Goal: Task Accomplishment & Management: Use online tool/utility

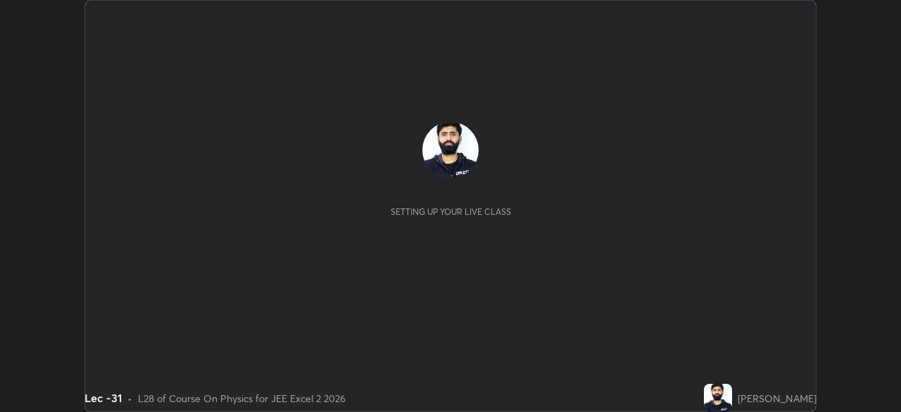
scroll to position [412, 900]
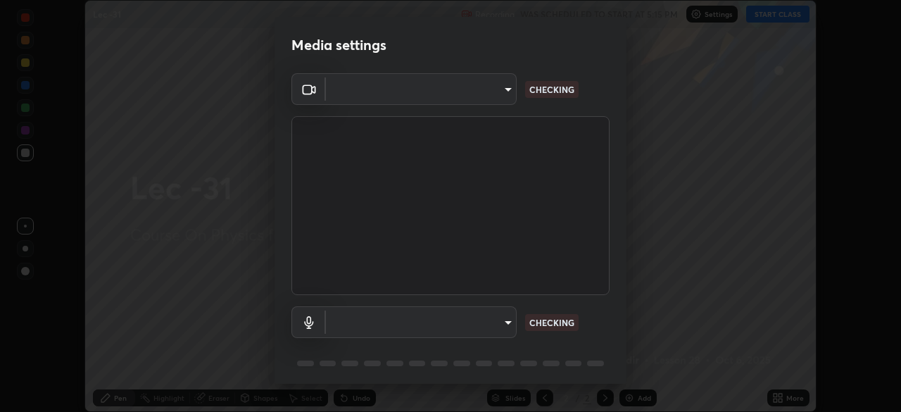
click at [749, 46] on div "Media settings ​ CHECKING ​ CHECKING 1 / 5 Next" at bounding box center [450, 206] width 901 height 412
click at [693, 103] on div "Media settings ​ CHECKING ​ CHECKING 1 / 5 Next" at bounding box center [450, 206] width 901 height 412
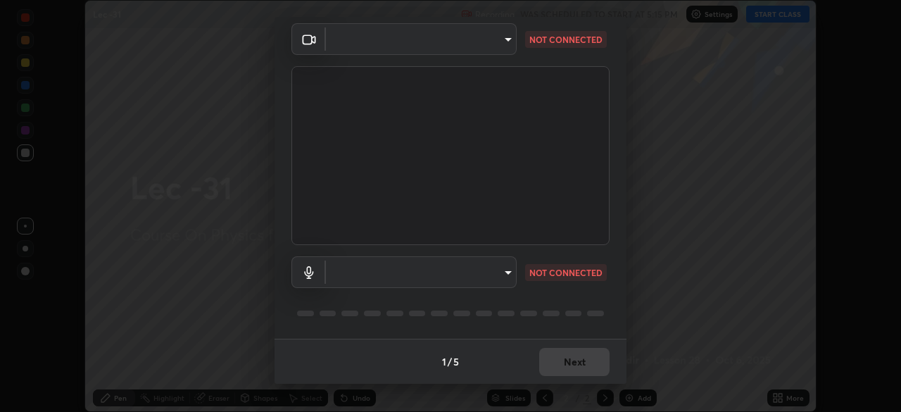
type input "a17bcbb42032d38a161d8b634044fc92f1b5a35c8046609e00d91205918d13dc"
type input "communications"
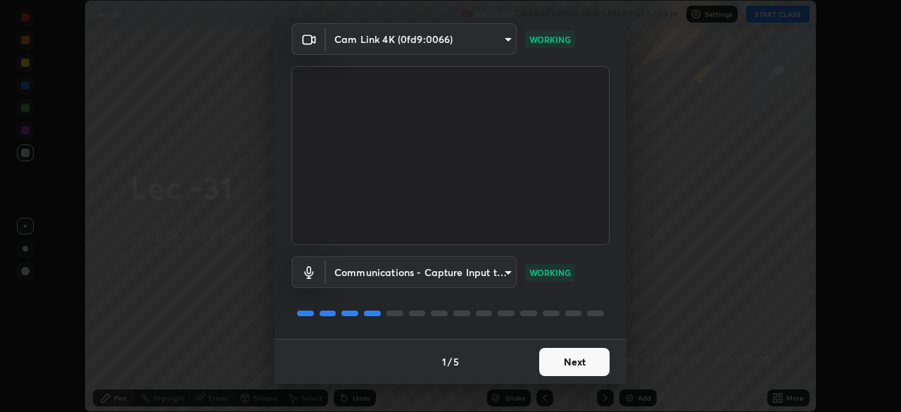
click at [573, 365] on button "Next" at bounding box center [574, 362] width 70 height 28
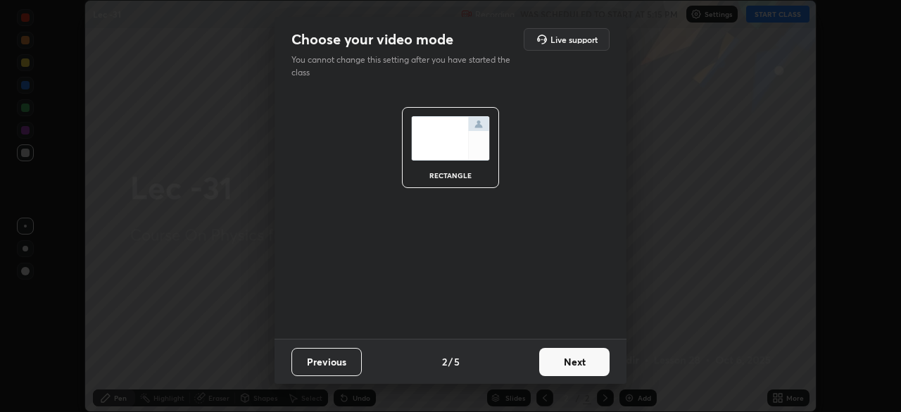
scroll to position [0, 0]
click at [582, 360] on button "Next" at bounding box center [574, 362] width 70 height 28
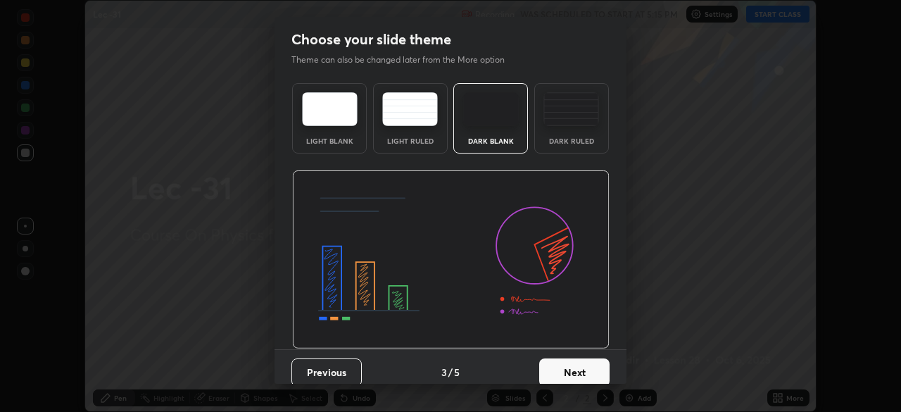
click at [579, 369] on button "Next" at bounding box center [574, 372] width 70 height 28
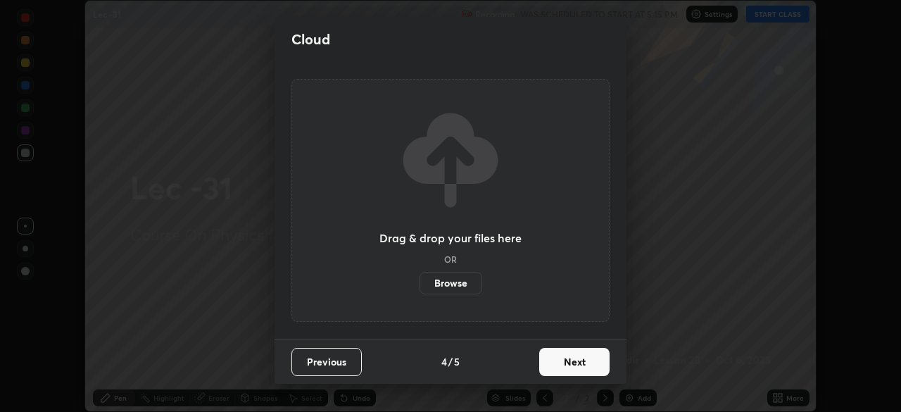
click at [580, 367] on button "Next" at bounding box center [574, 362] width 70 height 28
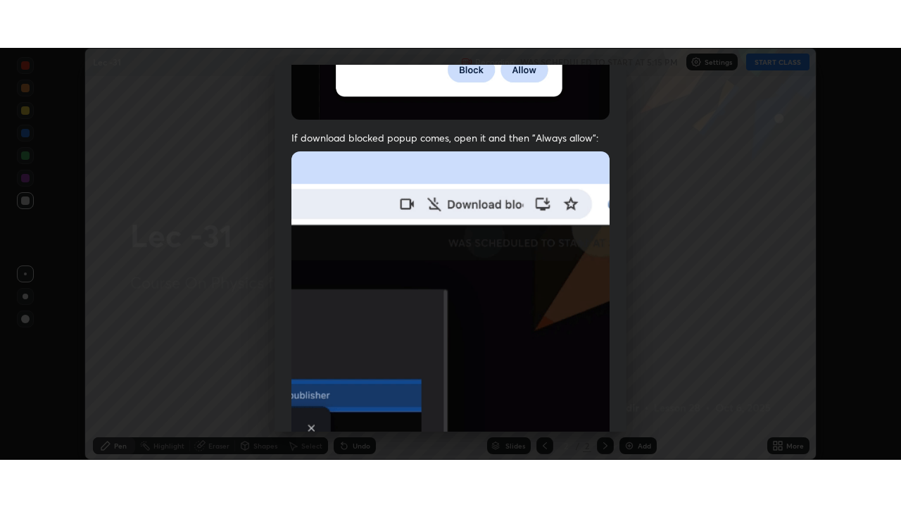
scroll to position [337, 0]
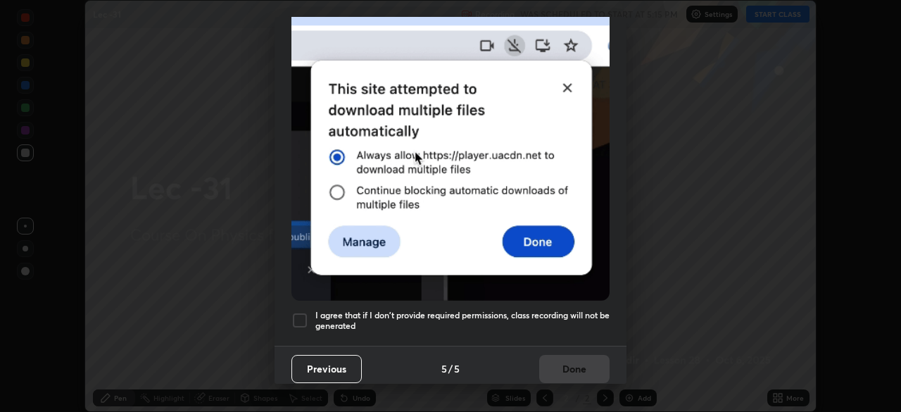
click at [304, 312] on div at bounding box center [299, 320] width 17 height 17
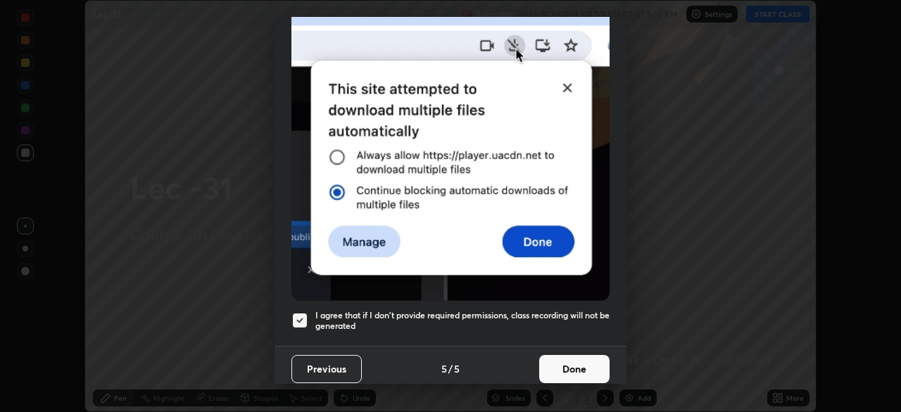
click at [560, 372] on button "Done" at bounding box center [574, 369] width 70 height 28
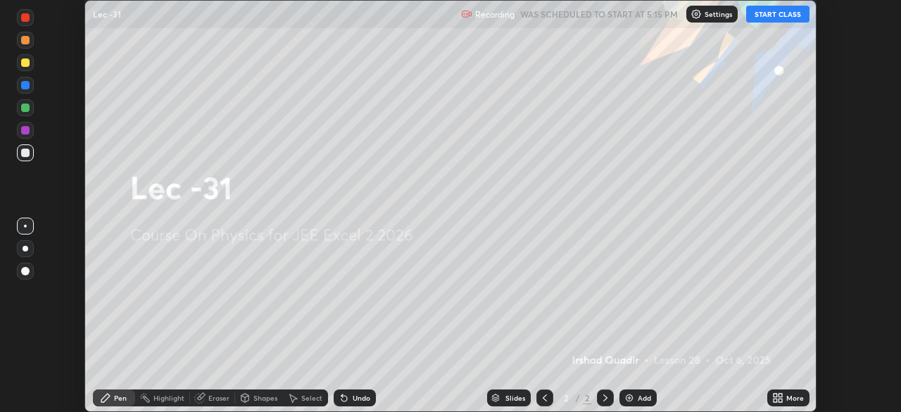
click at [784, 13] on button "START CLASS" at bounding box center [777, 14] width 63 height 17
click at [788, 391] on div "More" at bounding box center [788, 397] width 42 height 17
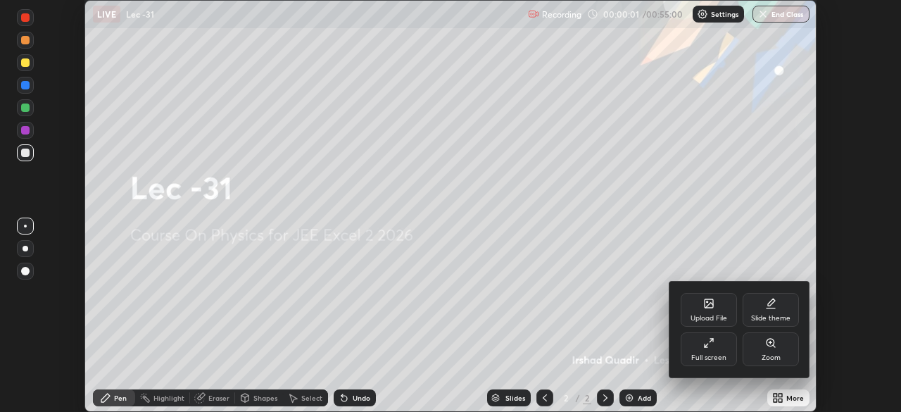
click at [782, 312] on div "Slide theme" at bounding box center [770, 310] width 56 height 34
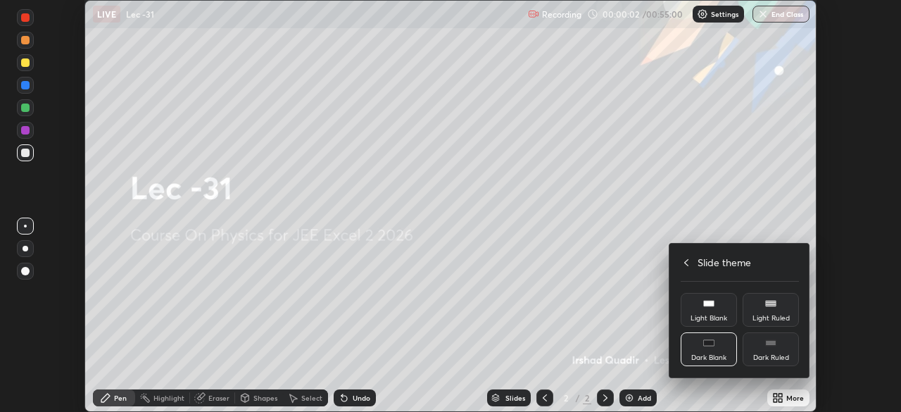
click at [776, 343] on rect at bounding box center [770, 343] width 11 height 6
click at [785, 394] on div at bounding box center [450, 206] width 901 height 412
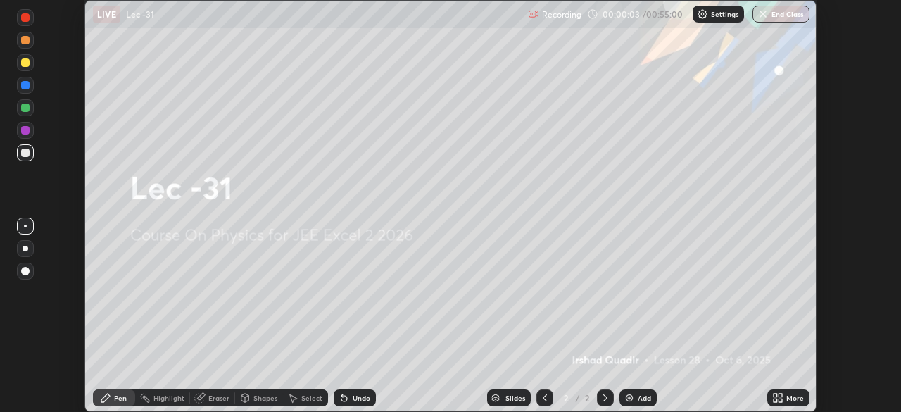
click at [638, 396] on div "Add" at bounding box center [644, 397] width 13 height 7
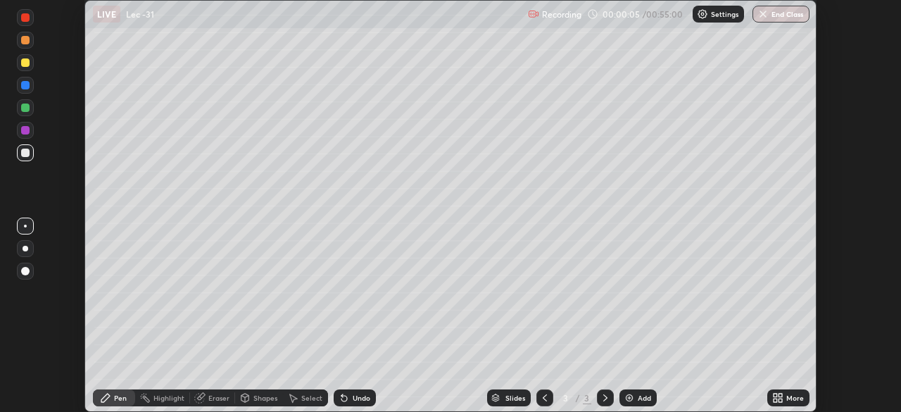
click at [789, 396] on div "More" at bounding box center [795, 397] width 18 height 7
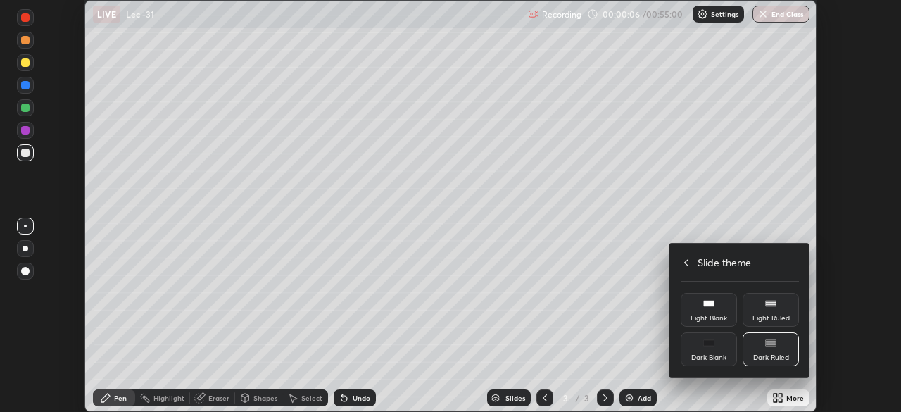
click at [688, 263] on icon at bounding box center [686, 262] width 11 height 11
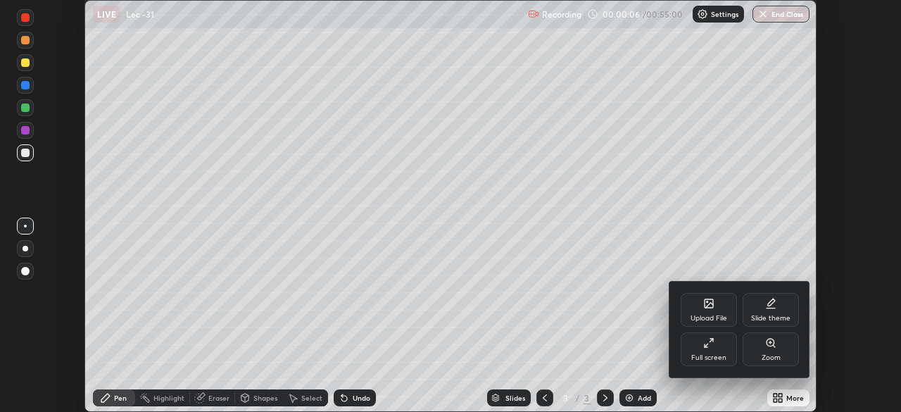
click at [710, 339] on icon at bounding box center [708, 342] width 11 height 11
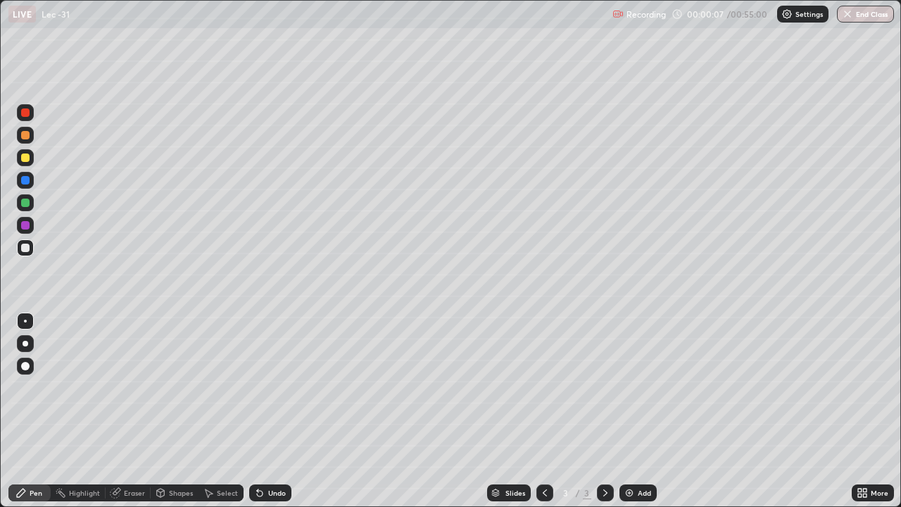
scroll to position [507, 901]
click at [638, 411] on div "Add" at bounding box center [637, 492] width 37 height 17
click at [635, 411] on div "Add" at bounding box center [637, 492] width 37 height 17
click at [23, 160] on div at bounding box center [25, 157] width 8 height 8
click at [175, 411] on div "Shapes" at bounding box center [181, 492] width 24 height 7
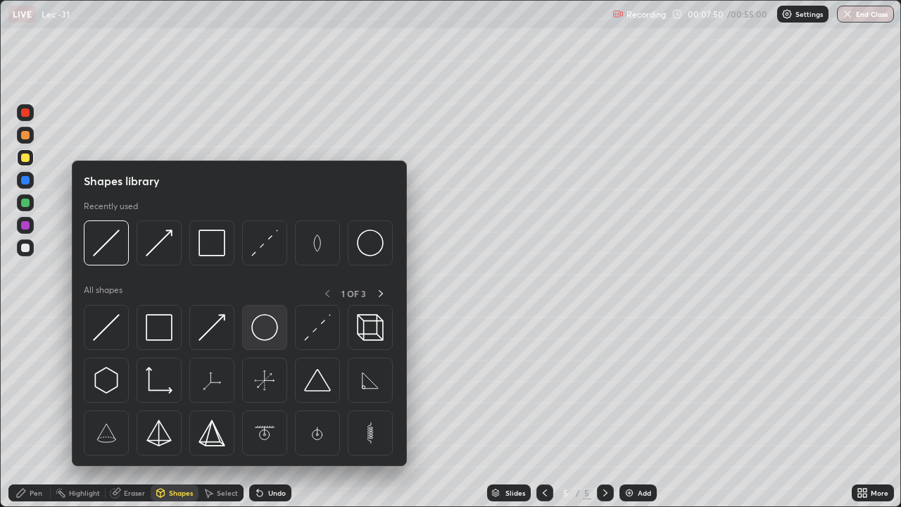
click at [259, 314] on img at bounding box center [264, 327] width 27 height 27
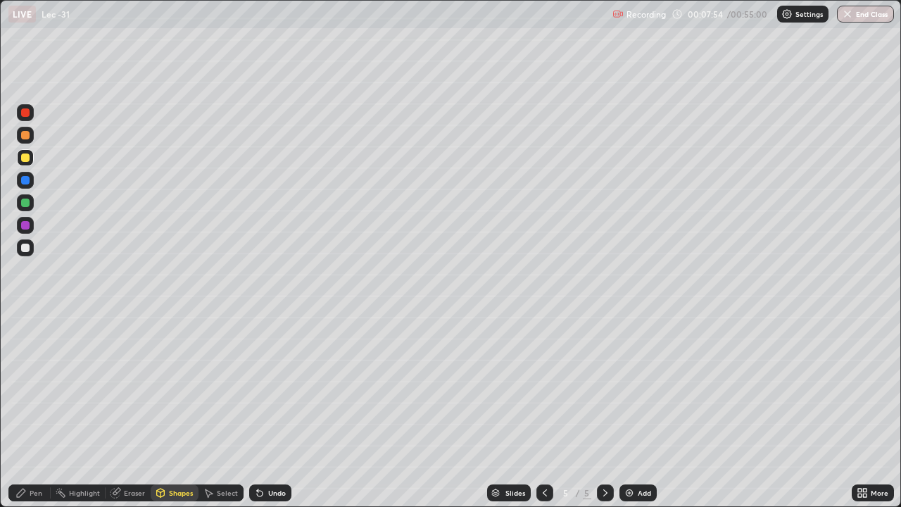
click at [40, 411] on div "Pen" at bounding box center [36, 492] width 13 height 7
click at [27, 160] on div at bounding box center [25, 157] width 8 height 8
click at [23, 206] on div at bounding box center [25, 202] width 8 height 8
click at [189, 411] on div "Shapes" at bounding box center [181, 492] width 24 height 7
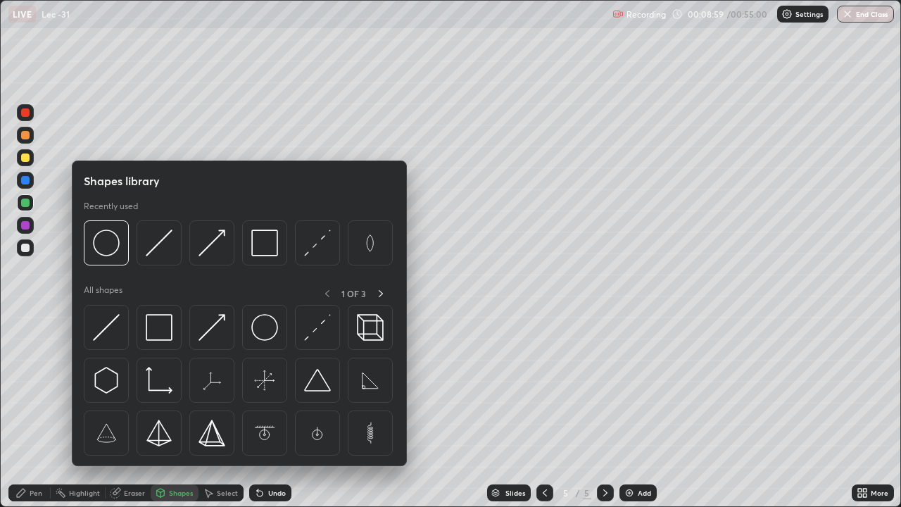
click at [41, 411] on div "Pen" at bounding box center [36, 492] width 13 height 7
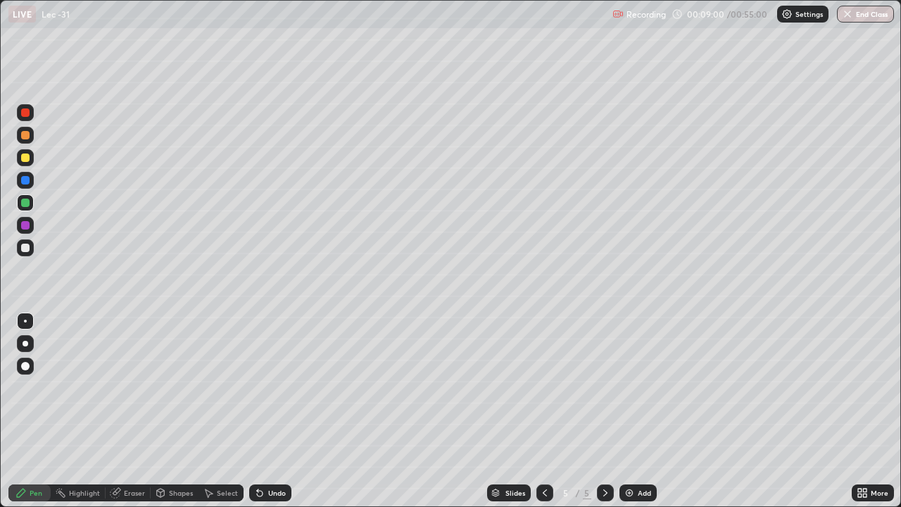
click at [26, 202] on div at bounding box center [25, 202] width 8 height 8
click at [25, 246] on div at bounding box center [25, 248] width 8 height 8
click at [178, 411] on div "Shapes" at bounding box center [181, 492] width 24 height 7
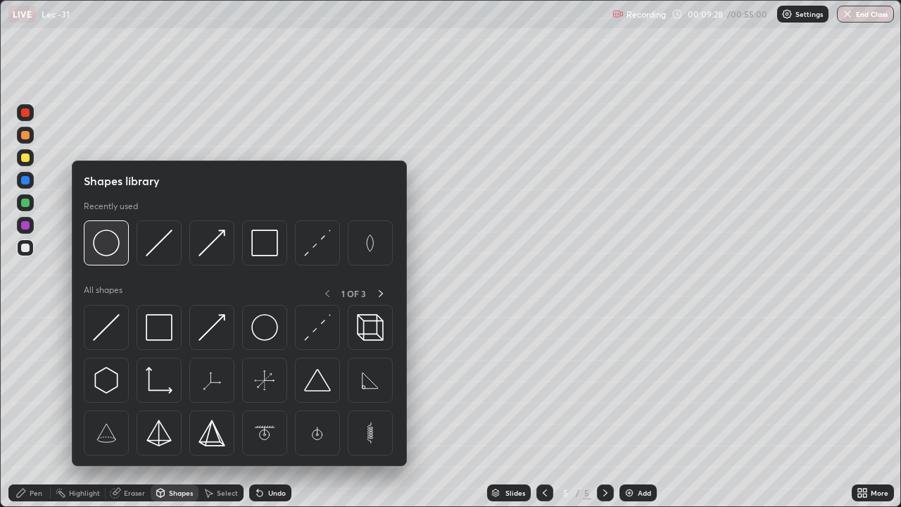
click at [109, 246] on img at bounding box center [106, 242] width 27 height 27
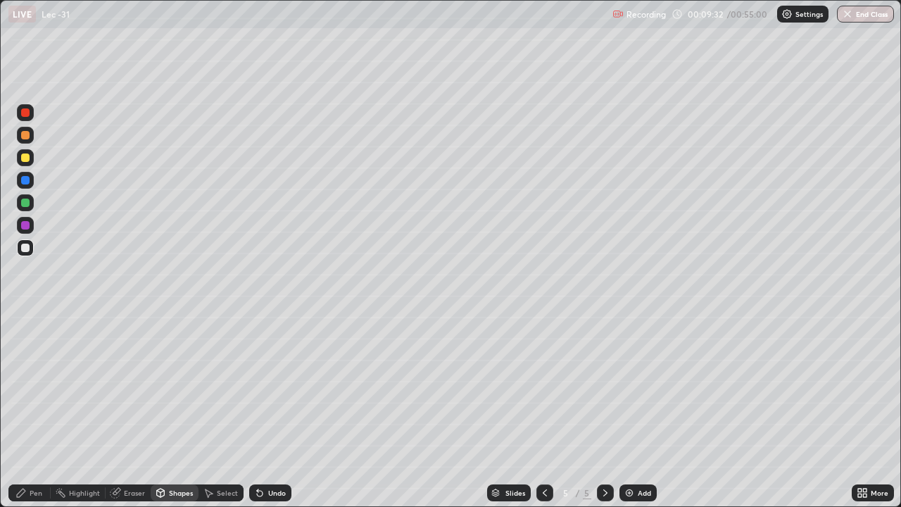
click at [232, 411] on div "Select" at bounding box center [220, 492] width 45 height 17
click at [231, 411] on div "Select" at bounding box center [220, 492] width 45 height 17
click at [231, 411] on div "Select" at bounding box center [227, 492] width 21 height 7
click at [229, 411] on div "Select" at bounding box center [227, 492] width 21 height 7
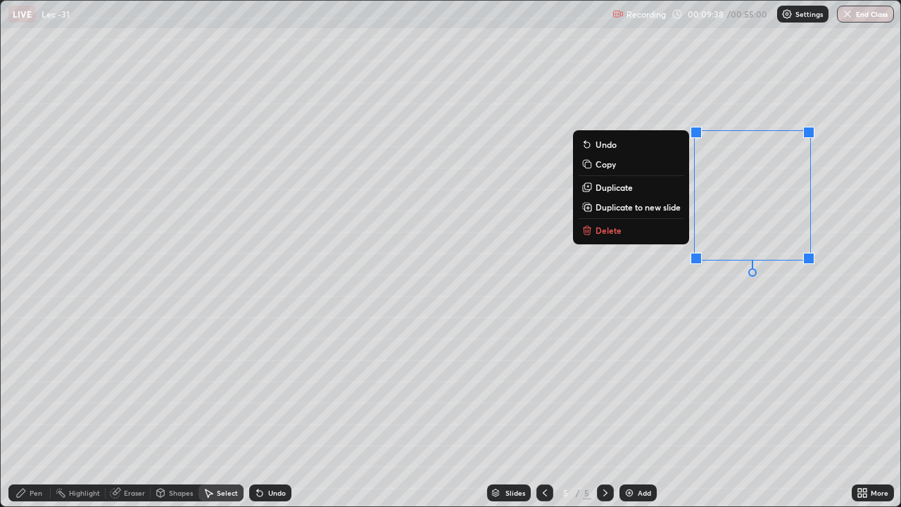
click at [47, 411] on div "Pen" at bounding box center [29, 492] width 42 height 17
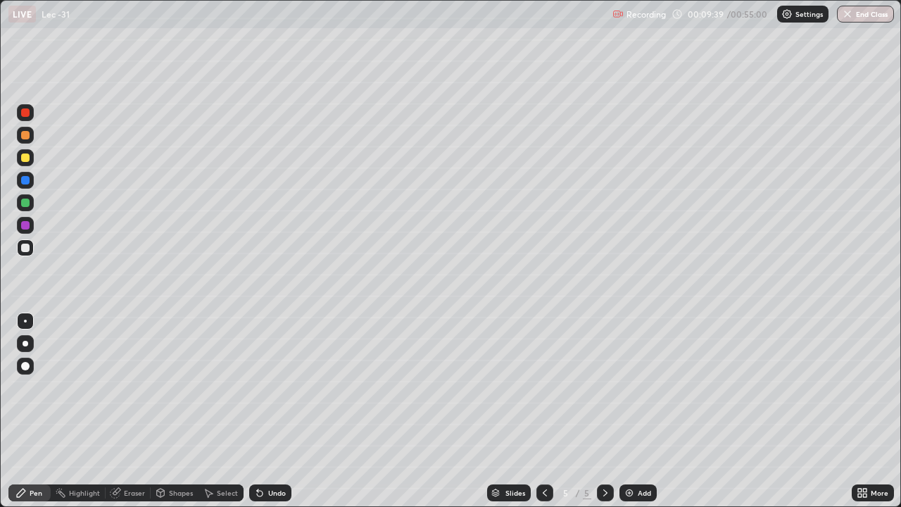
click at [27, 201] on div at bounding box center [25, 202] width 8 height 8
click at [634, 411] on div "Add" at bounding box center [637, 492] width 37 height 17
click at [182, 411] on div "Shapes" at bounding box center [181, 492] width 24 height 7
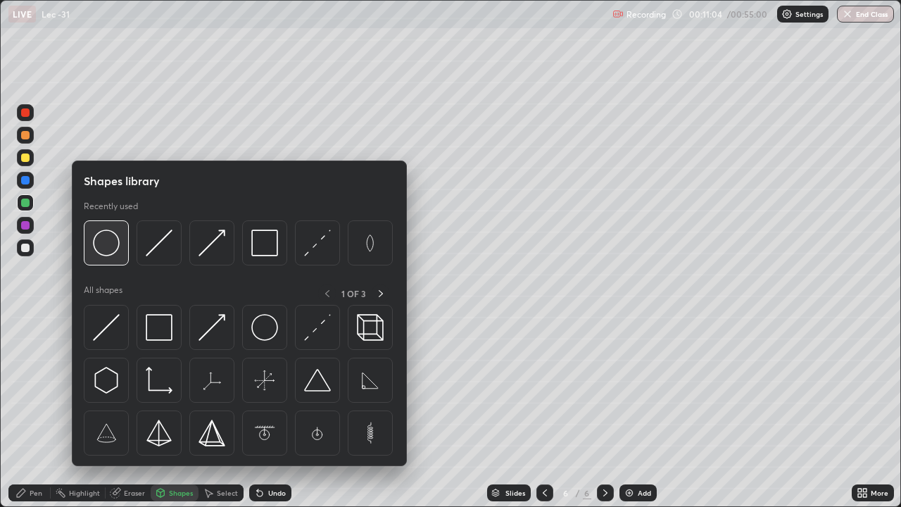
click at [111, 253] on img at bounding box center [106, 242] width 27 height 27
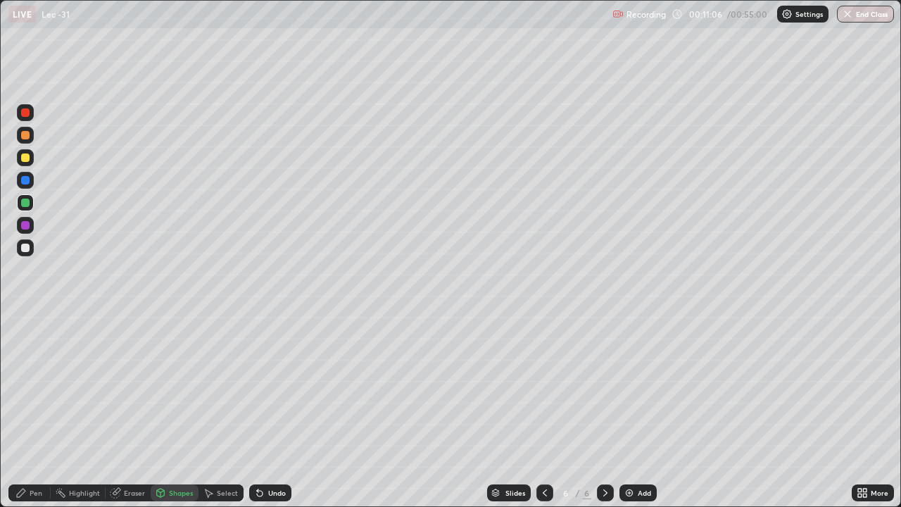
click at [25, 248] on div at bounding box center [25, 248] width 8 height 8
click at [26, 161] on div at bounding box center [25, 157] width 8 height 8
click at [45, 411] on div "Pen" at bounding box center [29, 492] width 42 height 17
click at [268, 411] on div "Undo" at bounding box center [277, 492] width 18 height 7
click at [178, 411] on div "Shapes" at bounding box center [181, 492] width 24 height 7
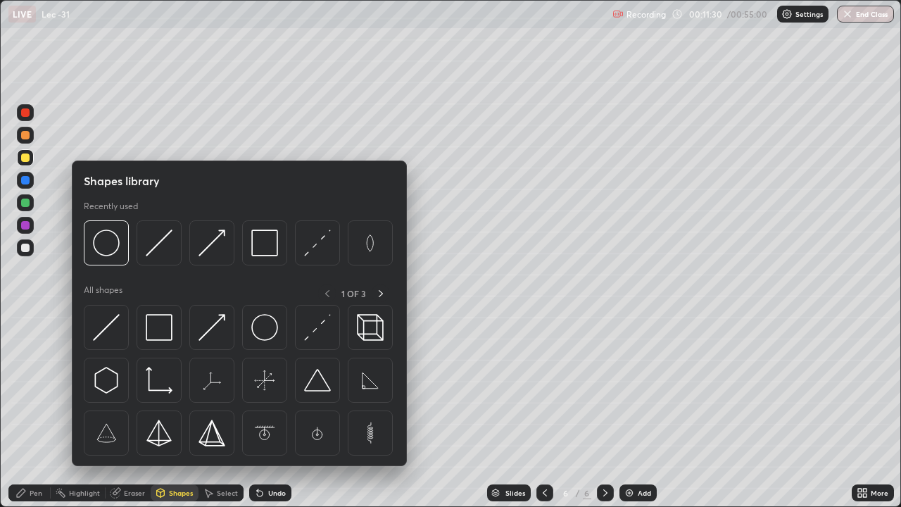
click at [32, 196] on div at bounding box center [25, 202] width 17 height 17
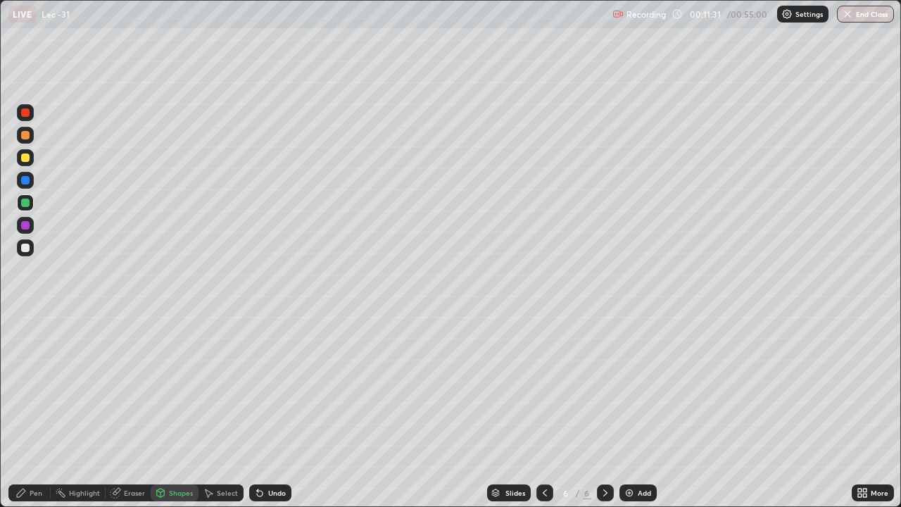
click at [179, 411] on div "Shapes" at bounding box center [181, 492] width 24 height 7
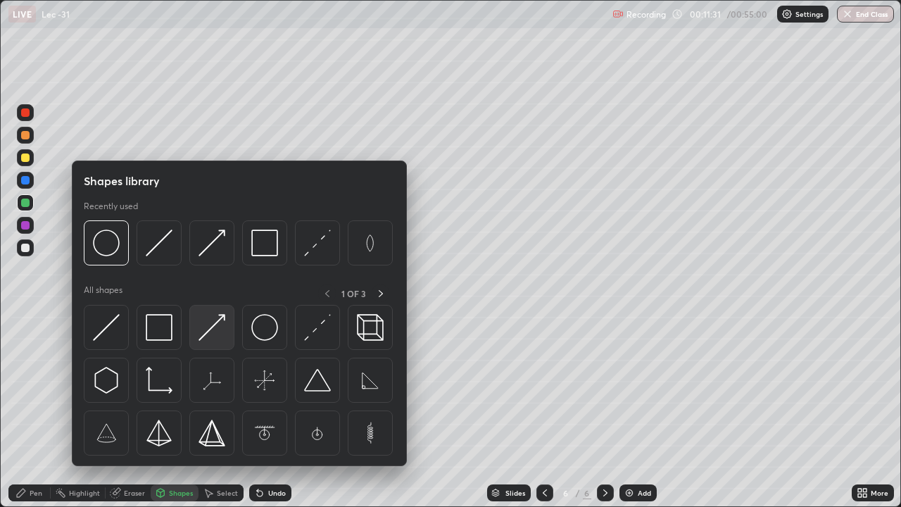
click at [219, 323] on img at bounding box center [211, 327] width 27 height 27
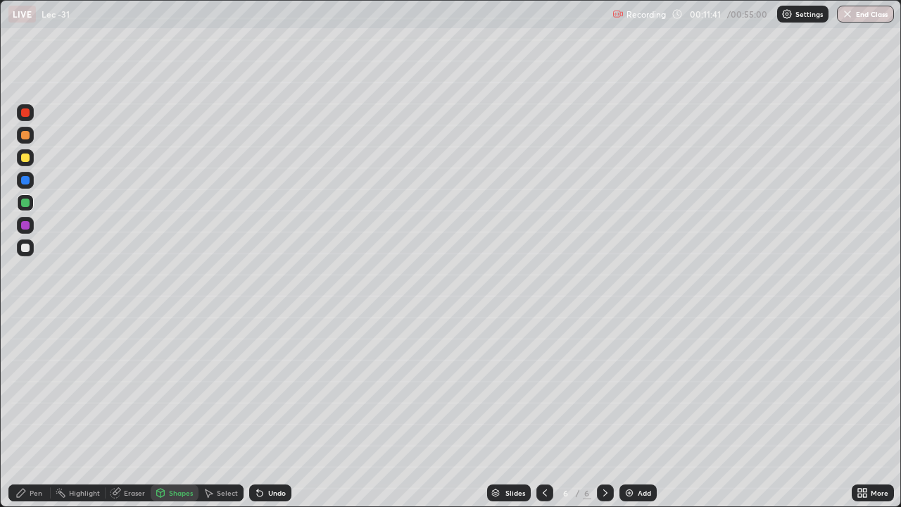
click at [41, 411] on div "Pen" at bounding box center [36, 492] width 13 height 7
click at [187, 411] on div "Shapes" at bounding box center [181, 492] width 24 height 7
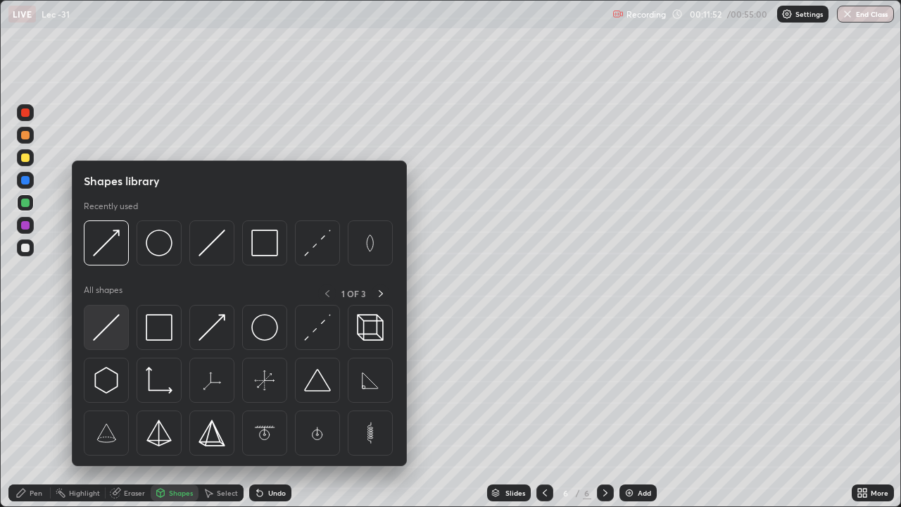
click at [104, 339] on img at bounding box center [106, 327] width 27 height 27
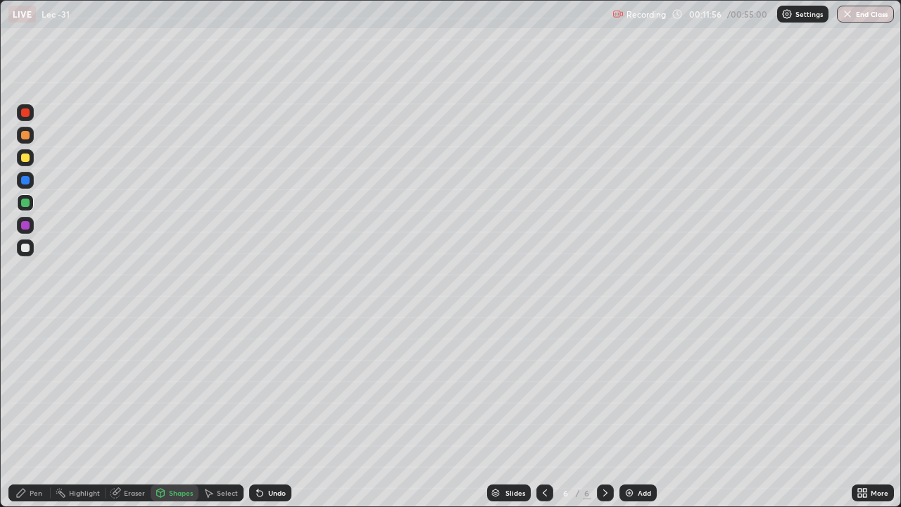
click at [28, 251] on div at bounding box center [25, 247] width 17 height 17
click at [44, 411] on div "Pen" at bounding box center [29, 492] width 42 height 17
click at [30, 158] on div at bounding box center [25, 157] width 17 height 17
click at [169, 411] on div "Shapes" at bounding box center [181, 492] width 24 height 7
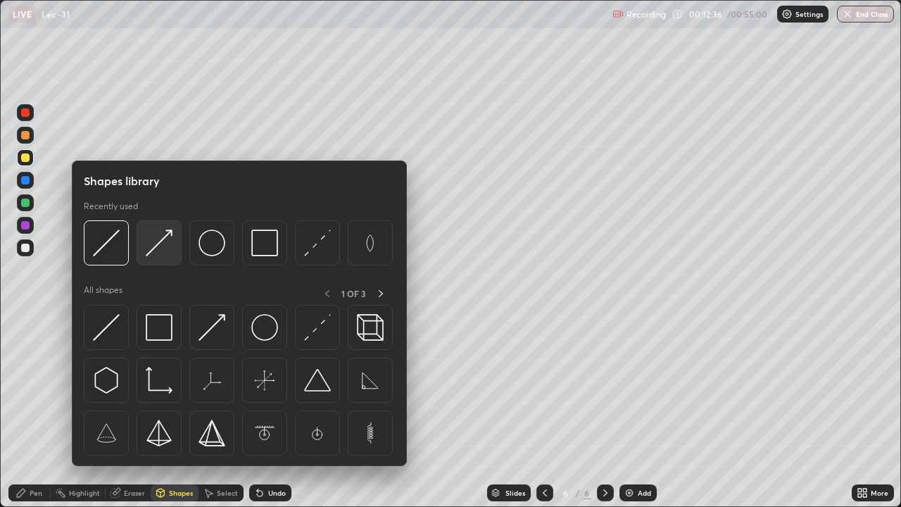
click at [151, 251] on img at bounding box center [159, 242] width 27 height 27
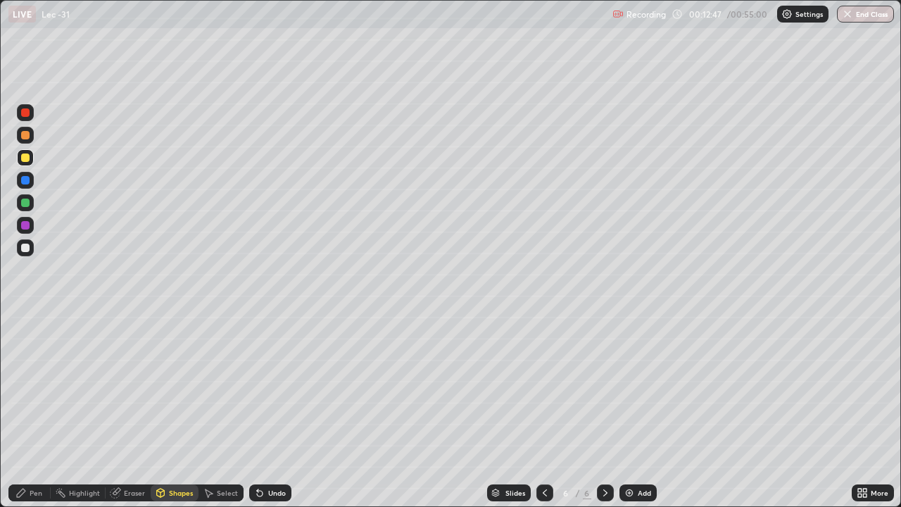
click at [133, 411] on div "Eraser" at bounding box center [134, 492] width 21 height 7
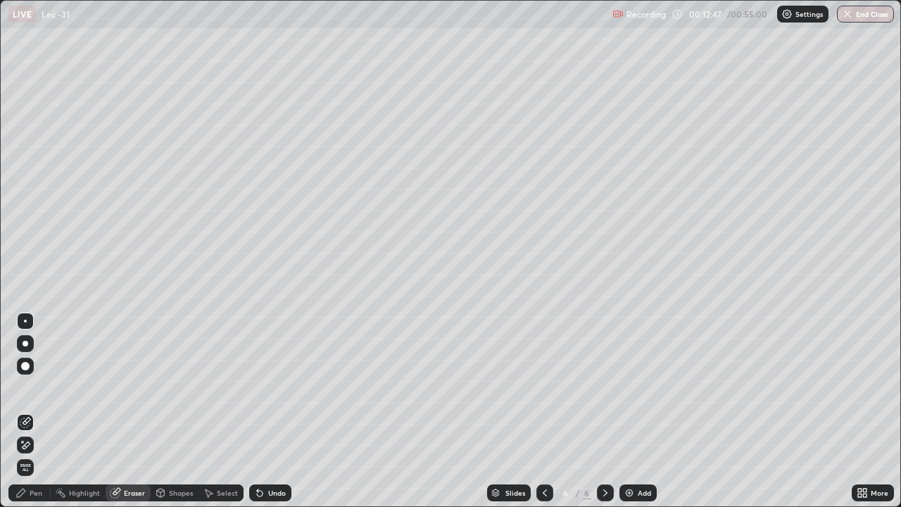
click at [176, 411] on div "Shapes" at bounding box center [181, 492] width 24 height 7
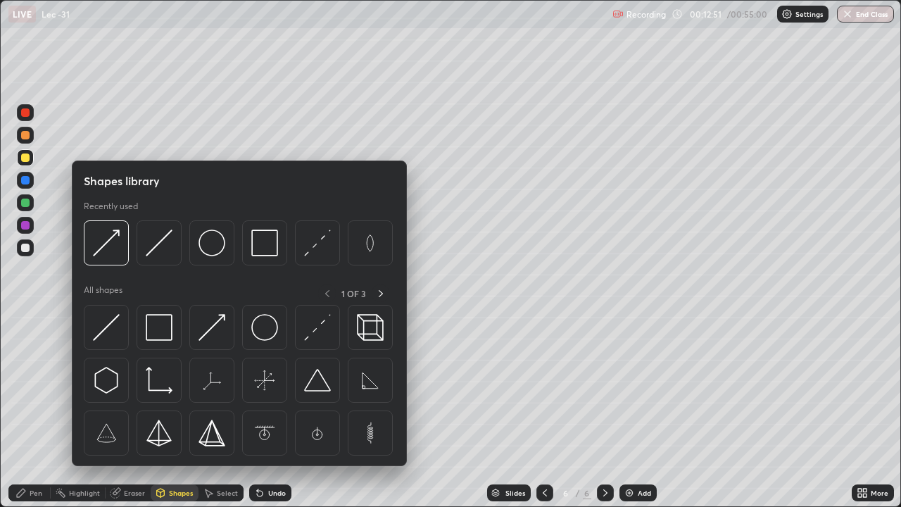
click at [23, 249] on div at bounding box center [25, 248] width 8 height 8
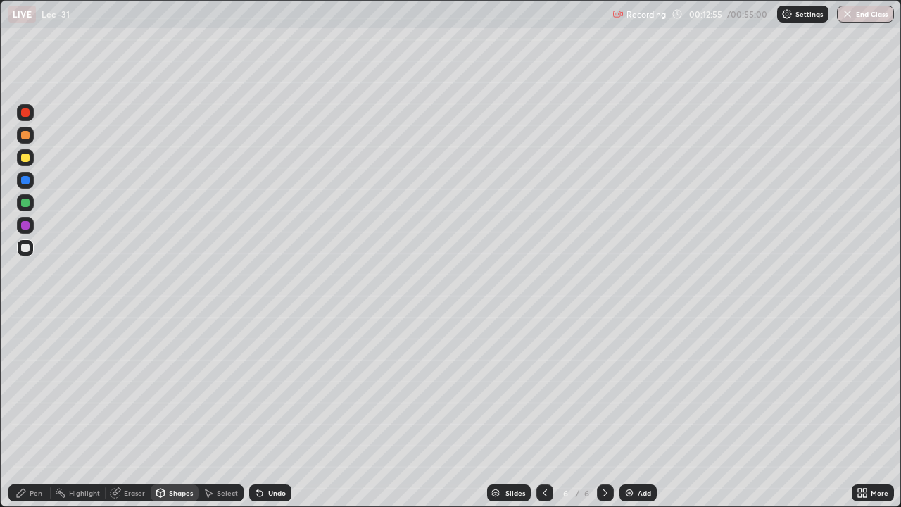
click at [272, 411] on div "Undo" at bounding box center [277, 492] width 18 height 7
click at [182, 411] on div "Shapes" at bounding box center [181, 492] width 24 height 7
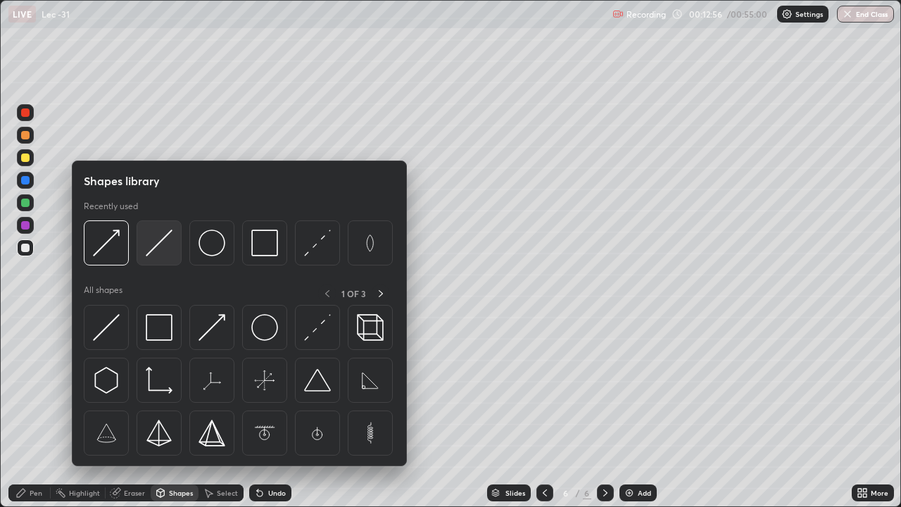
click at [157, 248] on img at bounding box center [159, 242] width 27 height 27
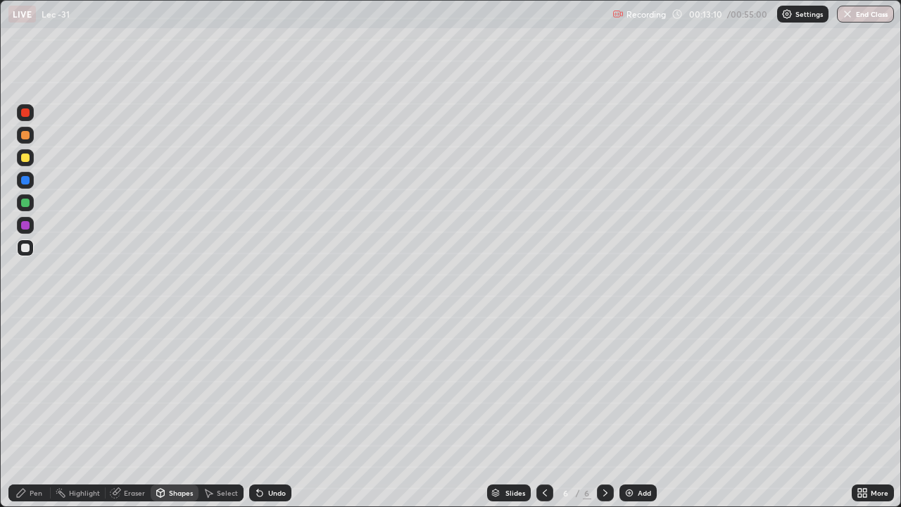
click at [27, 206] on div at bounding box center [25, 202] width 8 height 8
click at [41, 411] on div "Pen" at bounding box center [29, 492] width 42 height 17
click at [536, 411] on div at bounding box center [544, 492] width 17 height 17
click at [604, 411] on icon at bounding box center [605, 492] width 11 height 11
click at [548, 411] on icon at bounding box center [544, 492] width 11 height 11
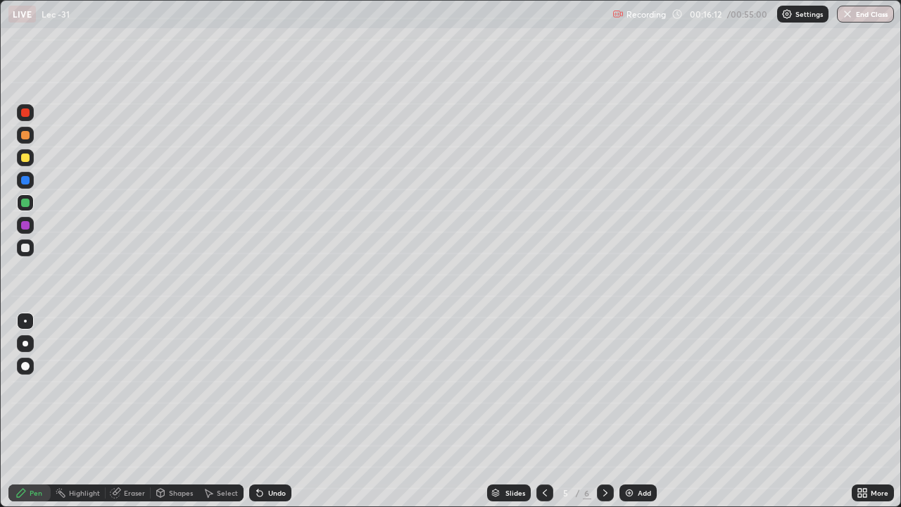
click at [629, 411] on img at bounding box center [629, 492] width 11 height 11
click at [543, 411] on icon at bounding box center [544, 492] width 11 height 11
click at [604, 411] on icon at bounding box center [605, 492] width 11 height 11
click at [603, 411] on icon at bounding box center [605, 492] width 11 height 11
click at [632, 411] on img at bounding box center [629, 492] width 11 height 11
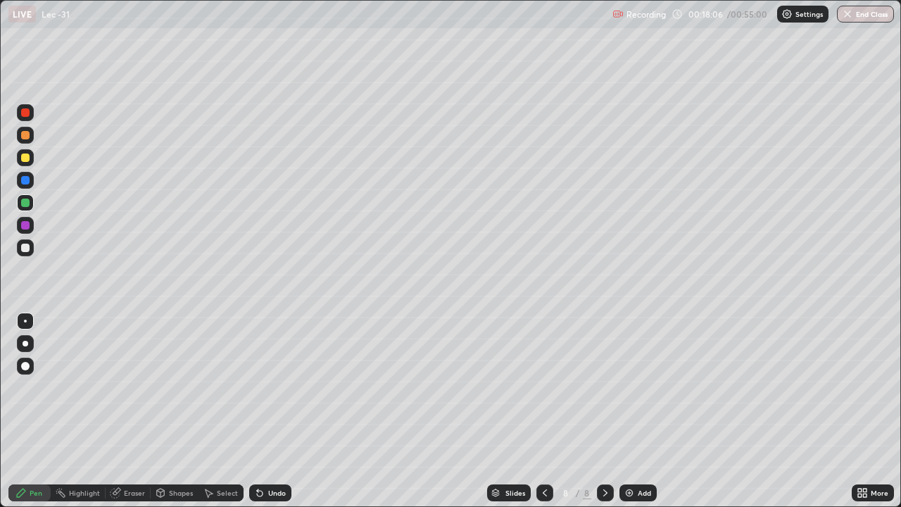
click at [543, 411] on icon at bounding box center [544, 492] width 11 height 11
click at [644, 411] on div "Add" at bounding box center [644, 492] width 13 height 7
click at [181, 411] on div "Shapes" at bounding box center [181, 492] width 24 height 7
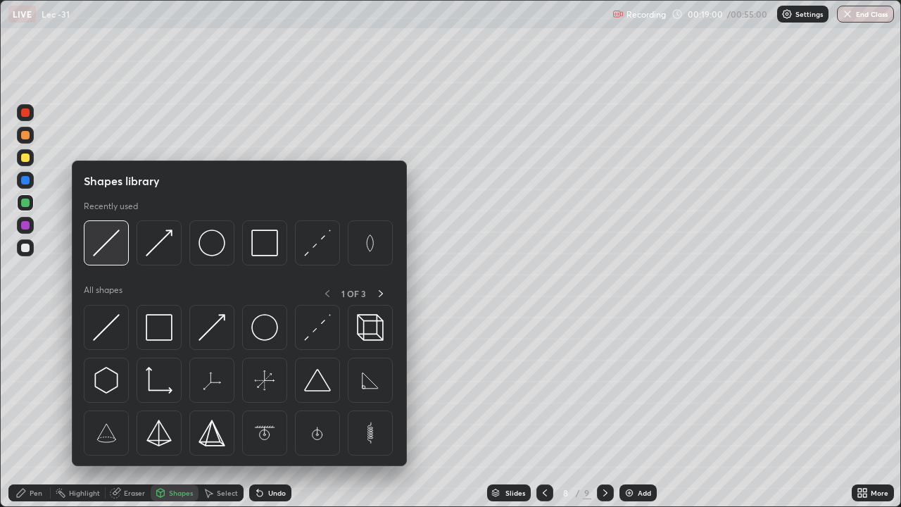
click at [107, 239] on img at bounding box center [106, 242] width 27 height 27
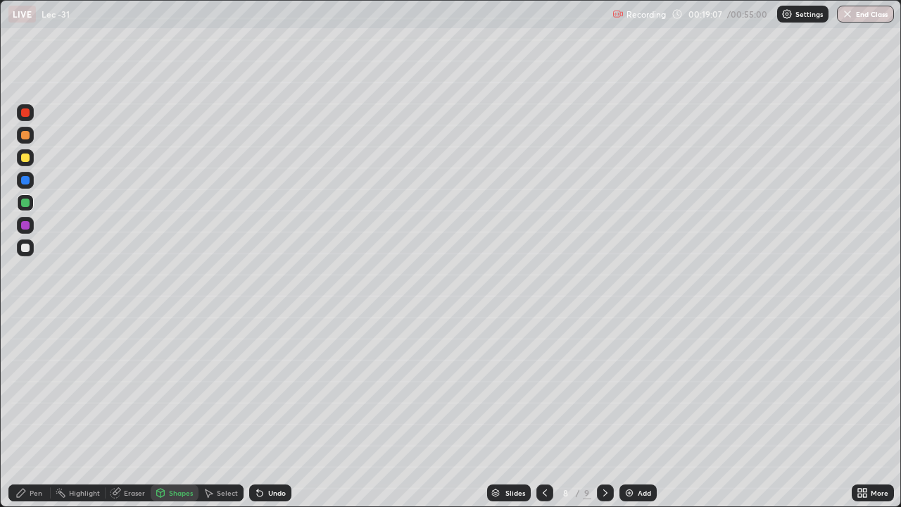
click at [175, 411] on div "Shapes" at bounding box center [181, 492] width 24 height 7
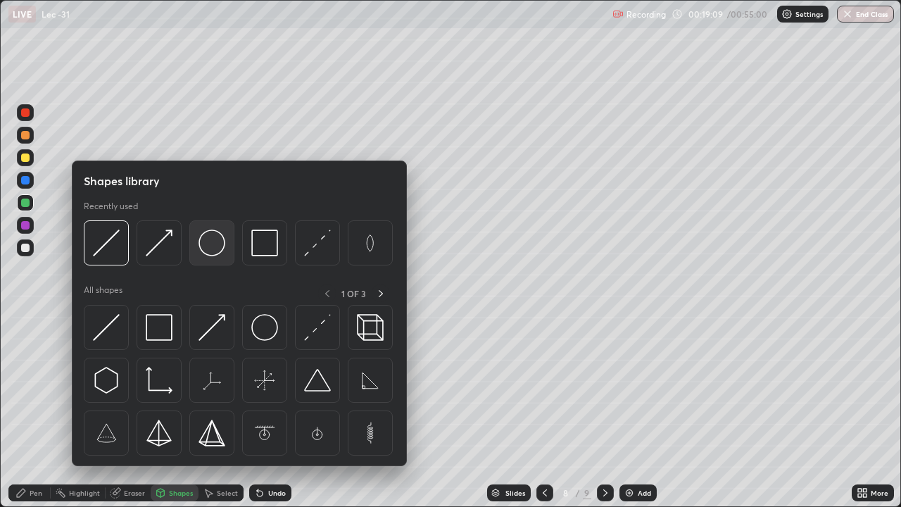
click at [208, 244] on img at bounding box center [211, 242] width 27 height 27
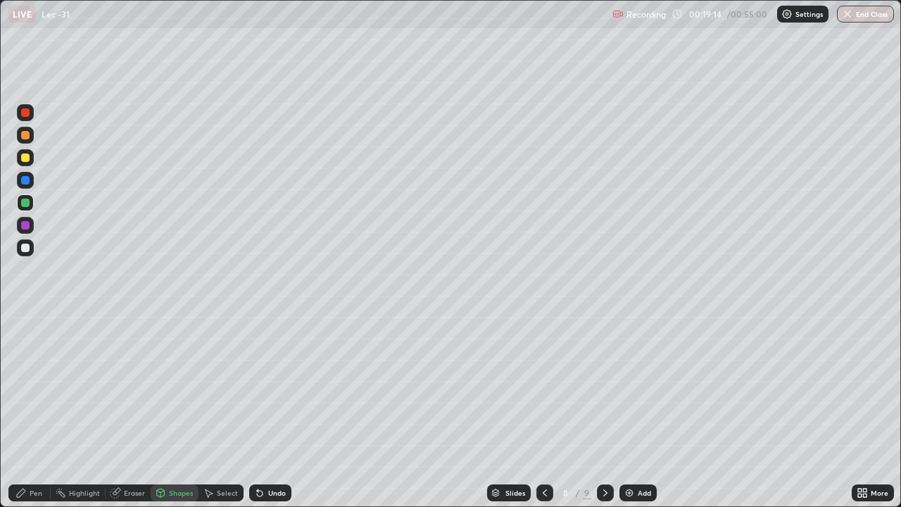
click at [175, 411] on div "Shapes" at bounding box center [181, 492] width 24 height 7
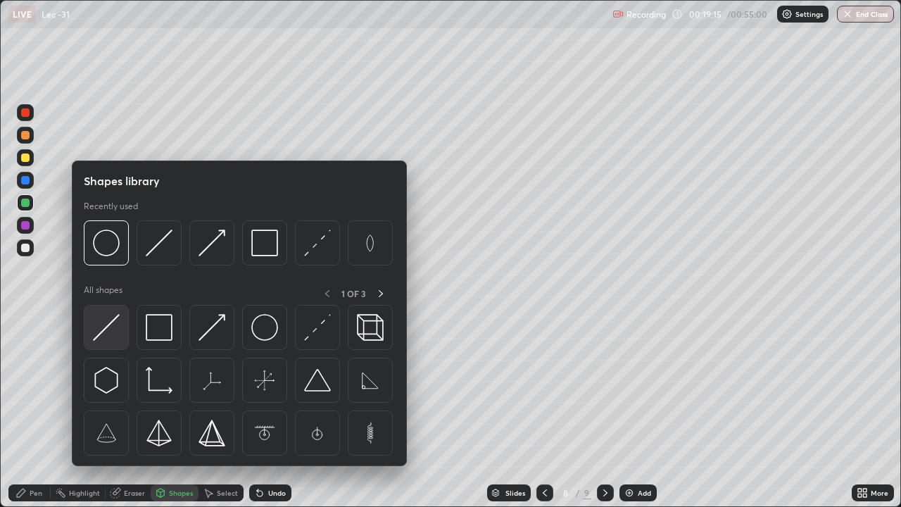
click at [114, 317] on img at bounding box center [106, 327] width 27 height 27
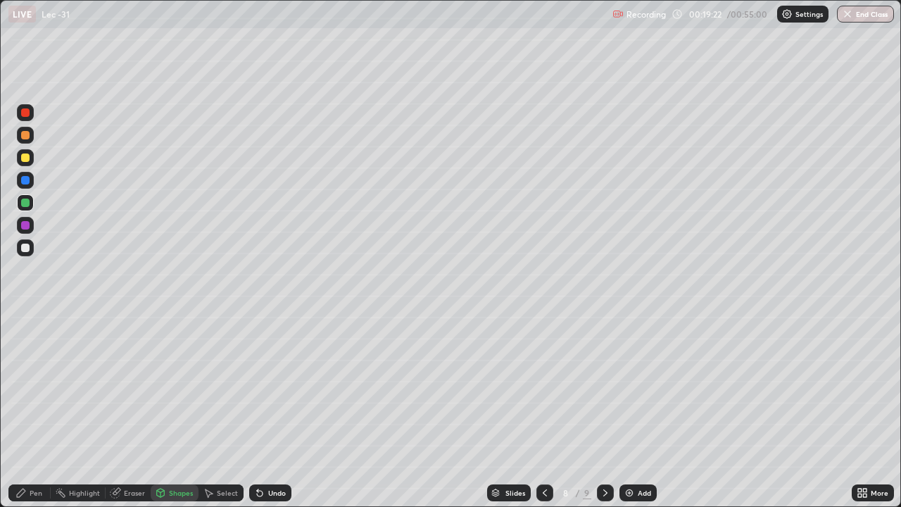
click at [45, 411] on div "Pen" at bounding box center [29, 492] width 42 height 17
click at [634, 411] on div "Add" at bounding box center [637, 492] width 37 height 17
click at [27, 162] on div at bounding box center [25, 157] width 17 height 17
click at [189, 411] on div "Shapes" at bounding box center [181, 492] width 24 height 7
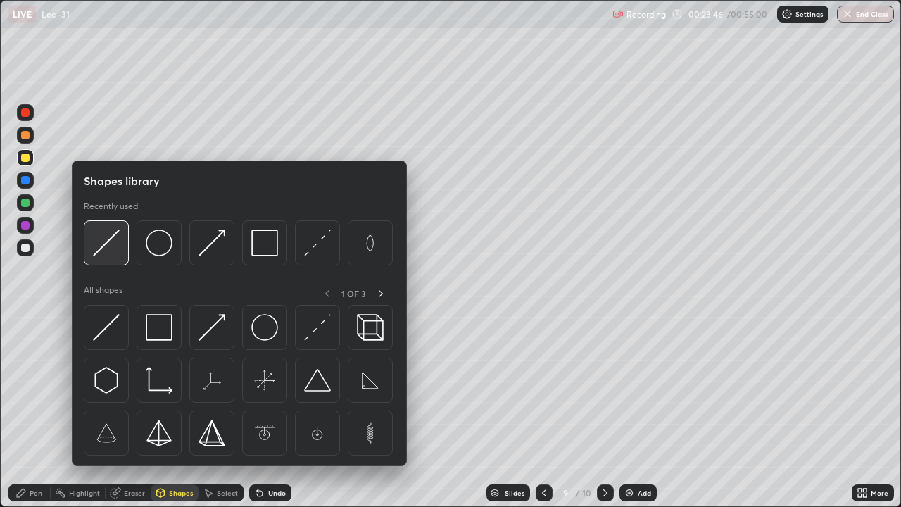
click at [115, 241] on img at bounding box center [106, 242] width 27 height 27
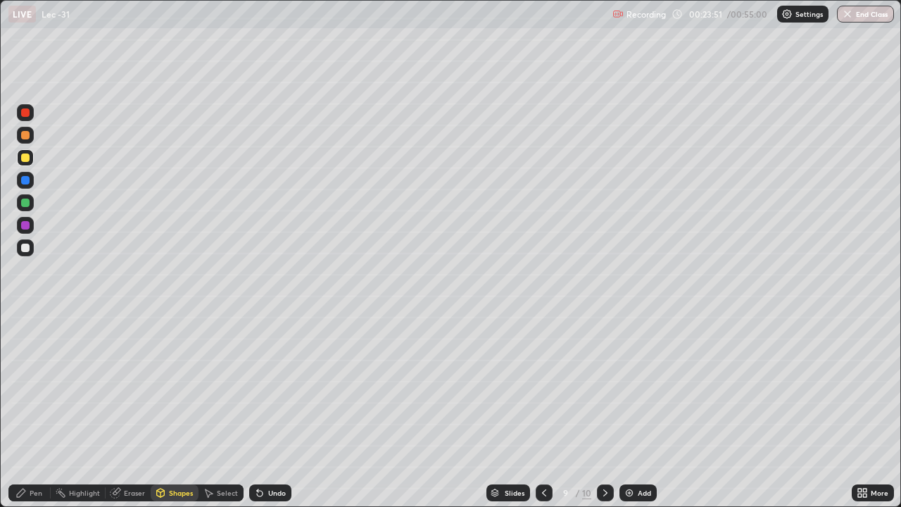
click at [179, 411] on div "Shapes" at bounding box center [181, 492] width 24 height 7
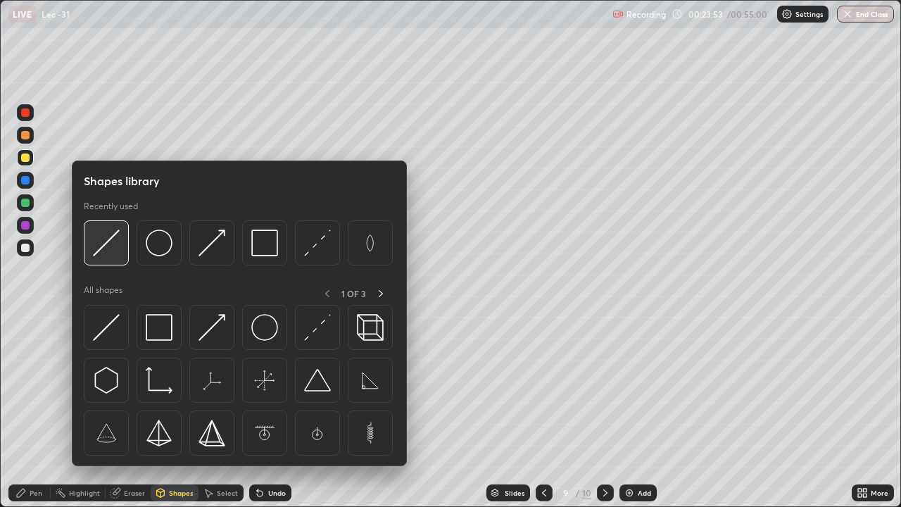
click at [97, 251] on img at bounding box center [106, 242] width 27 height 27
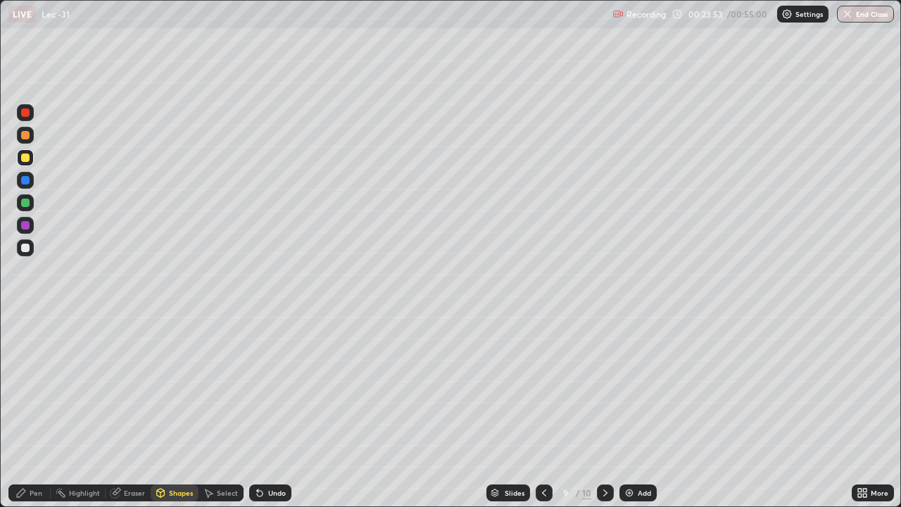
click at [27, 250] on div at bounding box center [25, 248] width 8 height 8
click at [25, 203] on div at bounding box center [25, 202] width 8 height 8
click at [41, 411] on div "Pen" at bounding box center [29, 492] width 42 height 17
click at [174, 411] on div "Shapes" at bounding box center [181, 492] width 24 height 7
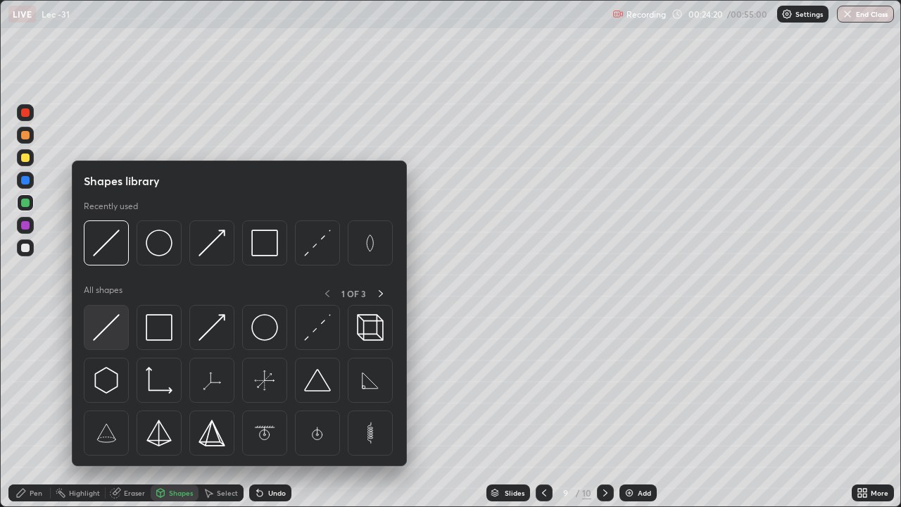
click at [111, 326] on img at bounding box center [106, 327] width 27 height 27
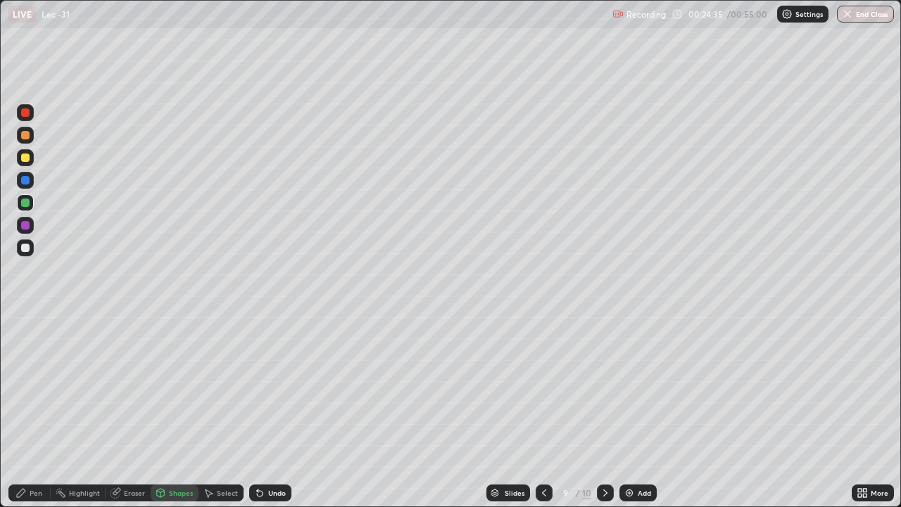
click at [39, 411] on div "Pen" at bounding box center [36, 492] width 13 height 7
click at [186, 411] on div "Shapes" at bounding box center [181, 492] width 24 height 7
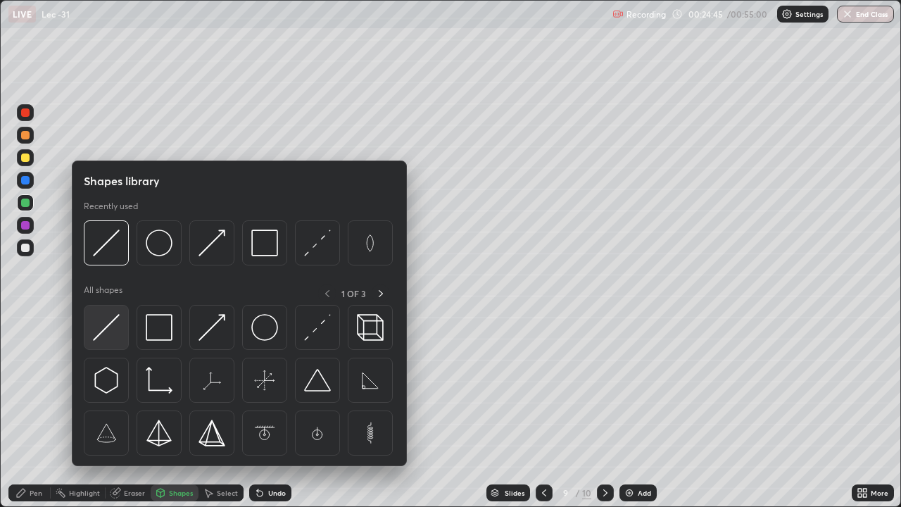
click at [106, 329] on img at bounding box center [106, 327] width 27 height 27
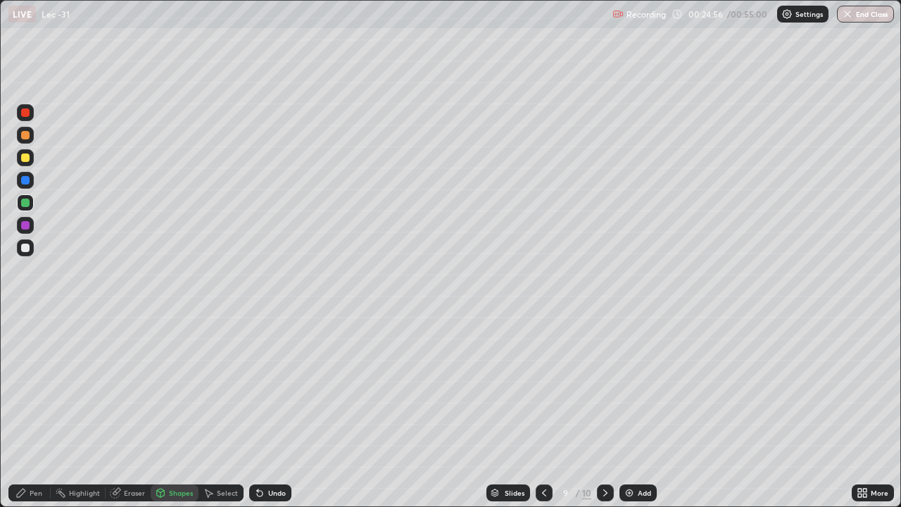
click at [45, 411] on div "Pen" at bounding box center [29, 492] width 42 height 17
click at [188, 411] on div "Shapes" at bounding box center [181, 492] width 24 height 7
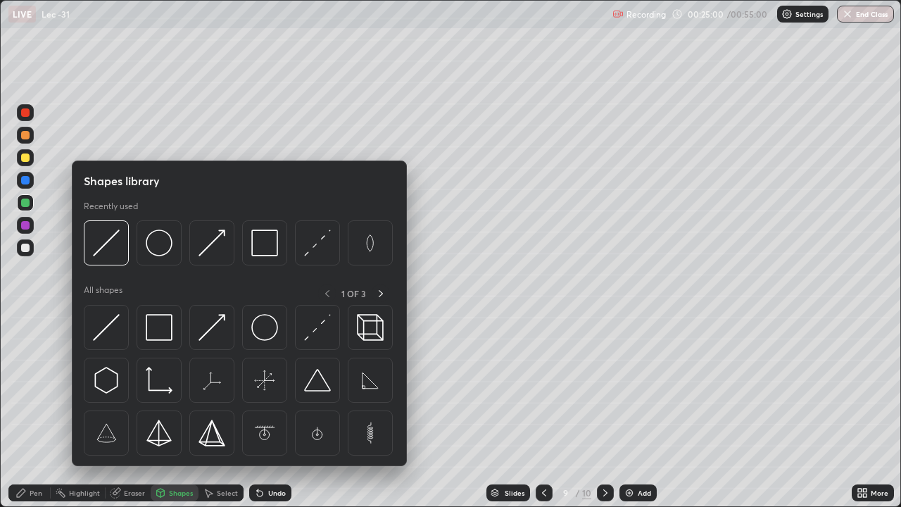
click at [169, 411] on div "Shapes" at bounding box center [175, 492] width 48 height 17
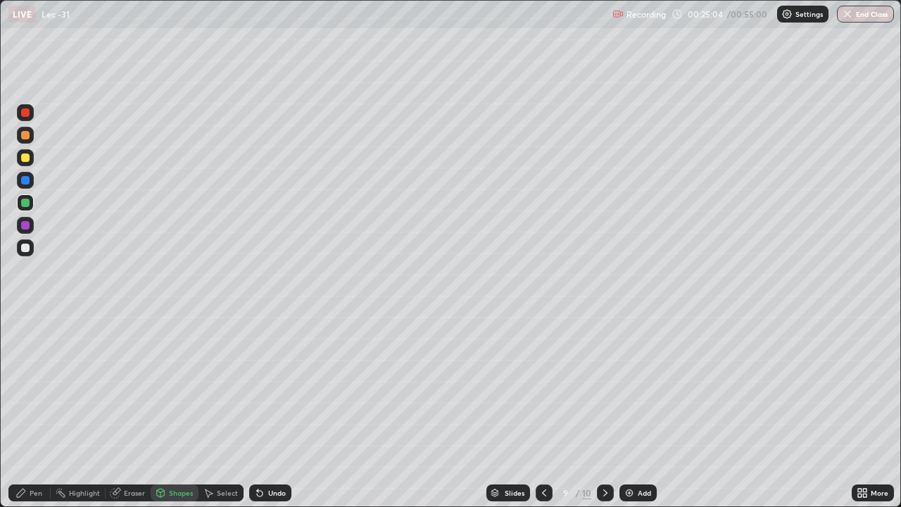
click at [226, 411] on div "Select" at bounding box center [227, 492] width 21 height 7
click at [170, 411] on div "Shapes" at bounding box center [181, 492] width 24 height 7
click at [25, 158] on div at bounding box center [25, 157] width 8 height 8
click at [40, 411] on div "Pen" at bounding box center [29, 492] width 42 height 17
click at [179, 411] on div "Shapes" at bounding box center [175, 492] width 48 height 17
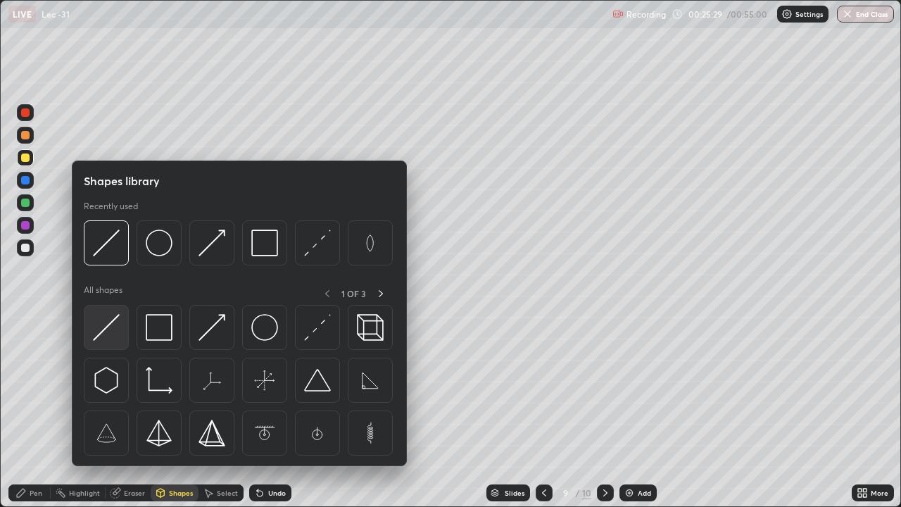
click at [108, 325] on img at bounding box center [106, 327] width 27 height 27
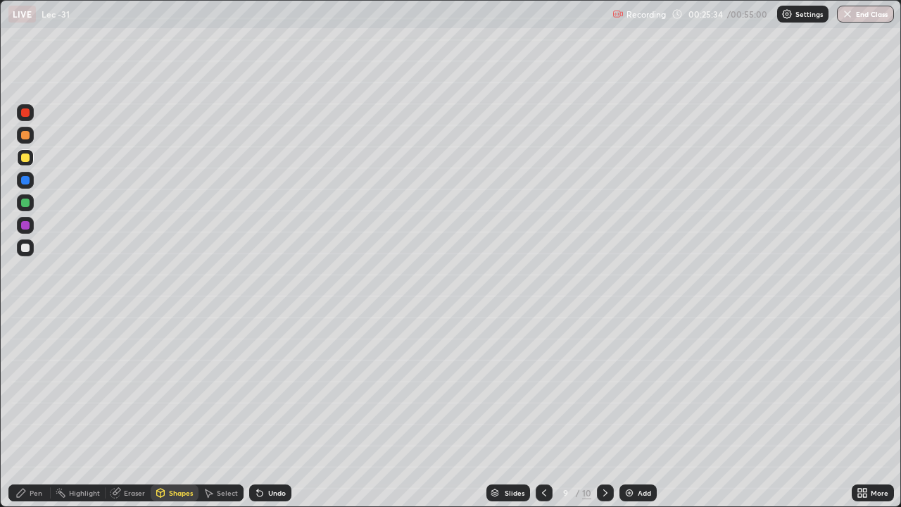
click at [40, 411] on div "Pen" at bounding box center [29, 492] width 42 height 17
click at [175, 411] on div "Shapes" at bounding box center [175, 492] width 48 height 17
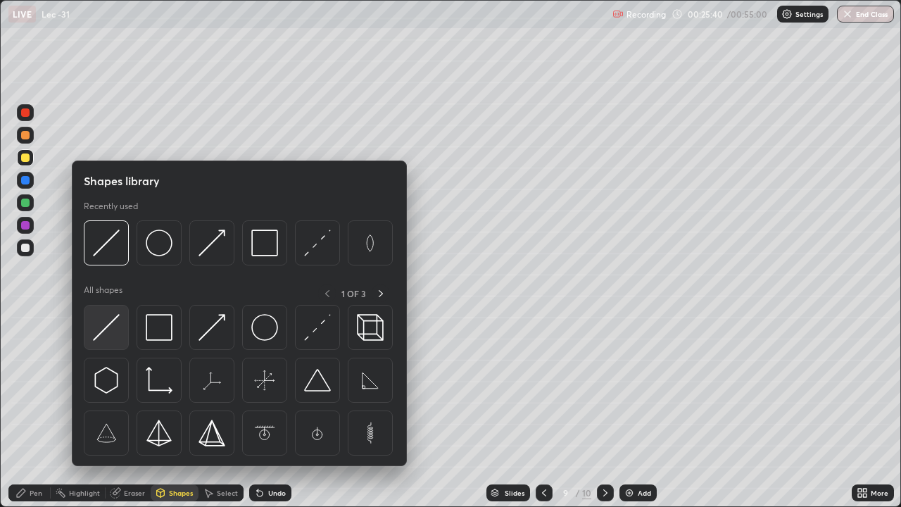
click at [107, 328] on img at bounding box center [106, 327] width 27 height 27
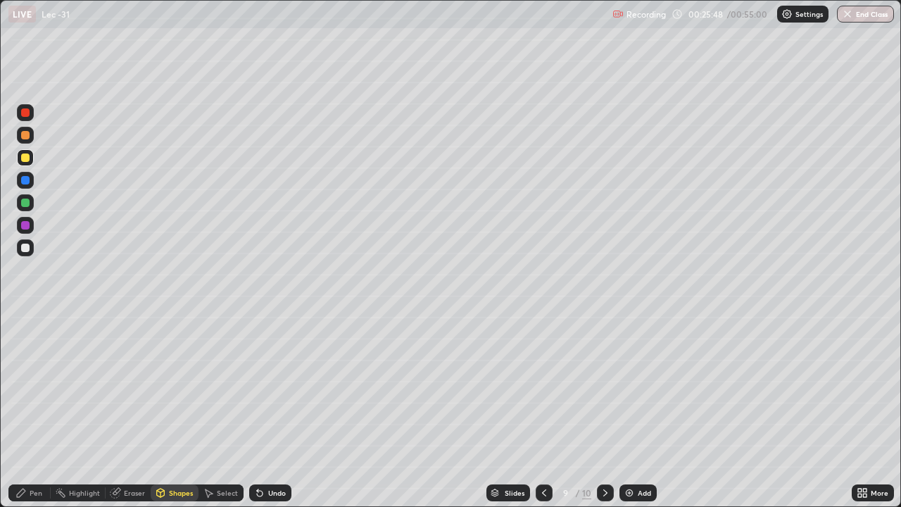
click at [31, 251] on div at bounding box center [25, 247] width 17 height 17
click at [279, 411] on div "Undo" at bounding box center [277, 492] width 18 height 7
click at [43, 411] on div "Pen" at bounding box center [29, 492] width 42 height 17
click at [181, 411] on div "Shapes" at bounding box center [181, 492] width 24 height 7
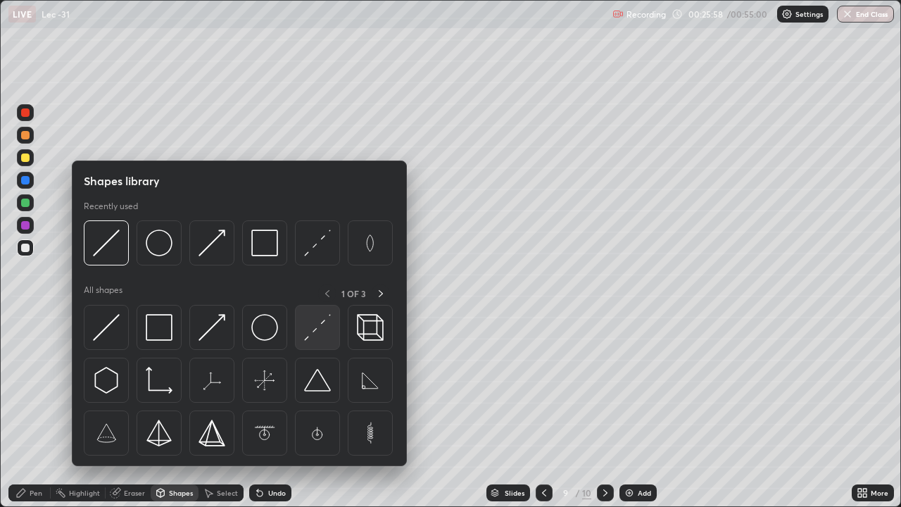
click at [305, 339] on img at bounding box center [317, 327] width 27 height 27
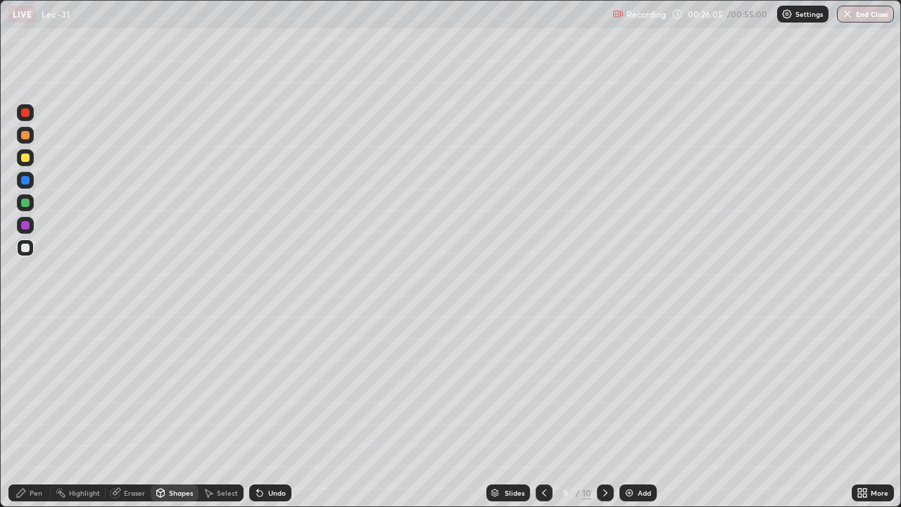
click at [177, 411] on div "Shapes" at bounding box center [175, 492] width 48 height 17
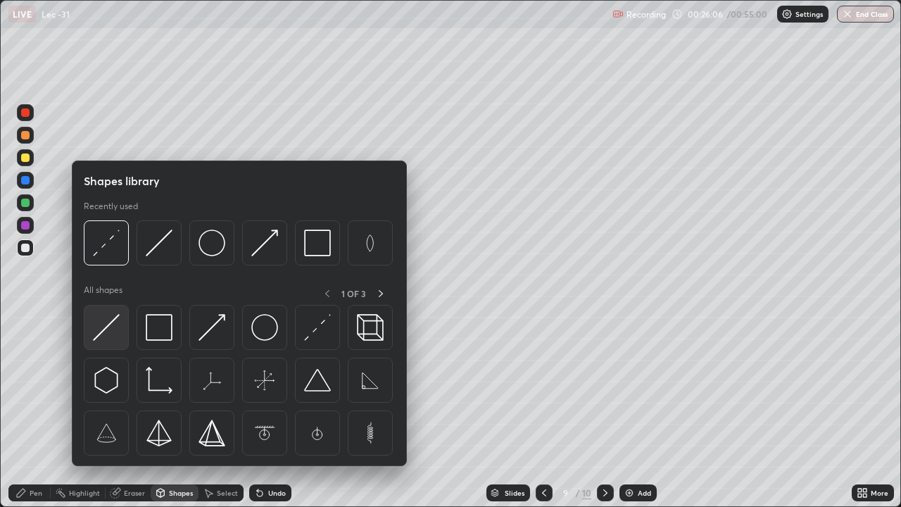
click at [108, 331] on img at bounding box center [106, 327] width 27 height 27
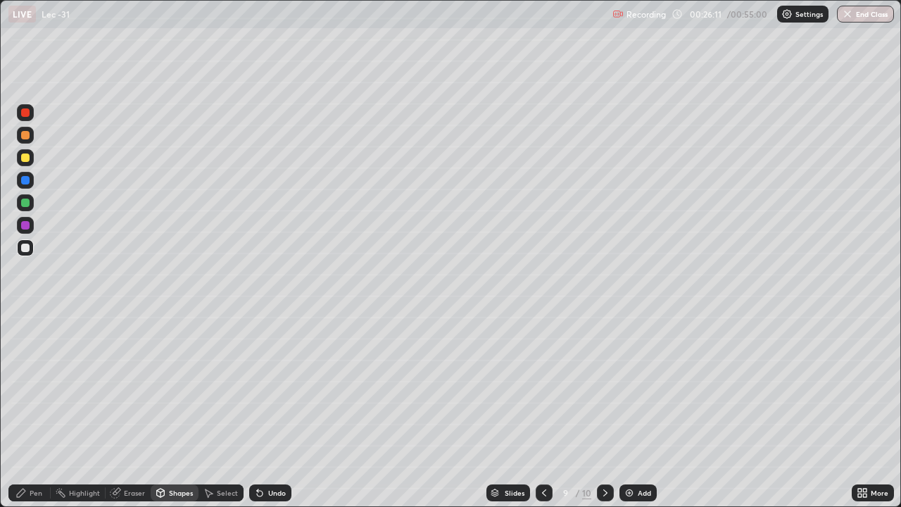
click at [277, 411] on div "Undo" at bounding box center [270, 492] width 42 height 17
click at [49, 411] on div "Pen" at bounding box center [29, 493] width 42 height 28
click at [27, 115] on div at bounding box center [25, 112] width 8 height 8
click at [179, 411] on div "Shapes" at bounding box center [181, 492] width 24 height 7
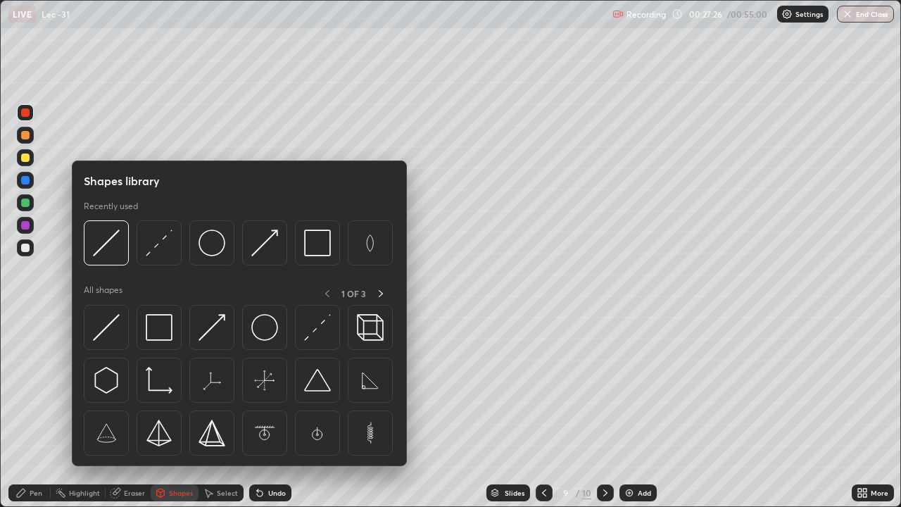
click at [128, 411] on div "Eraser" at bounding box center [134, 492] width 21 height 7
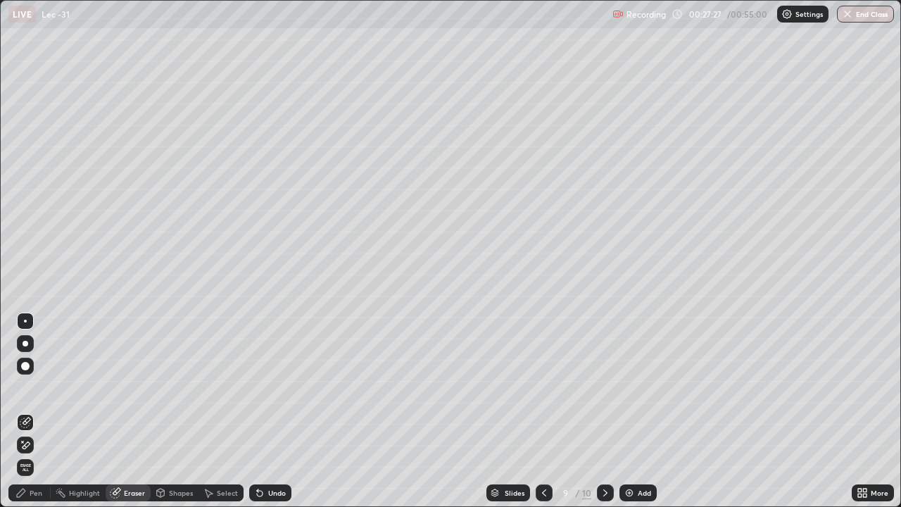
click at [175, 411] on div "Shapes" at bounding box center [181, 492] width 24 height 7
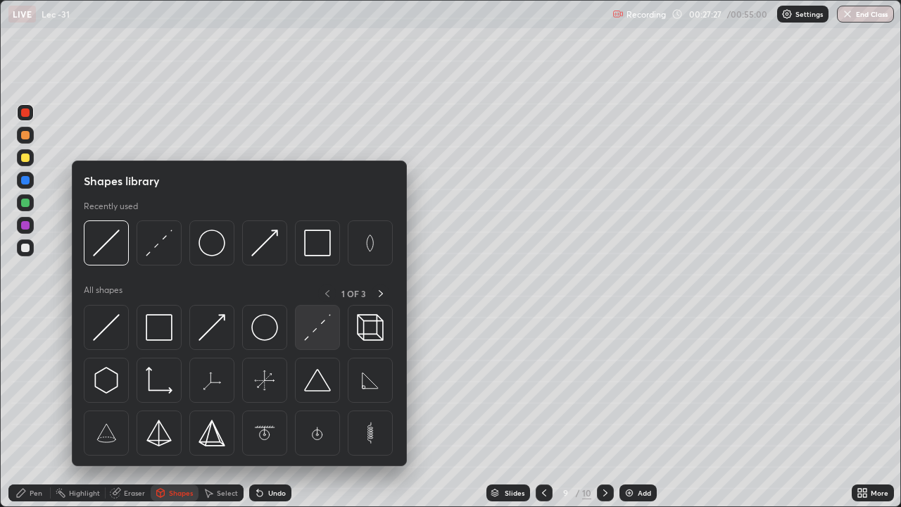
click at [316, 327] on img at bounding box center [317, 327] width 27 height 27
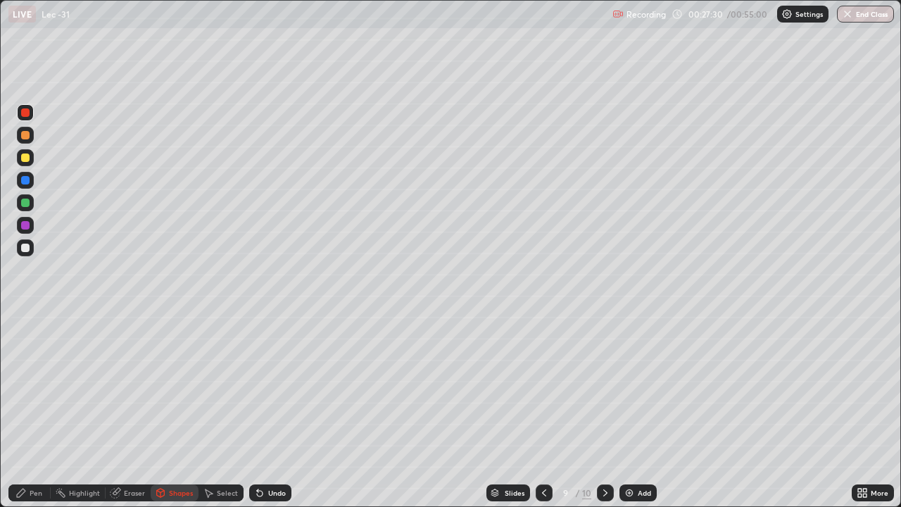
click at [40, 411] on div "Pen" at bounding box center [29, 492] width 42 height 17
click at [177, 411] on div "Shapes" at bounding box center [181, 492] width 24 height 7
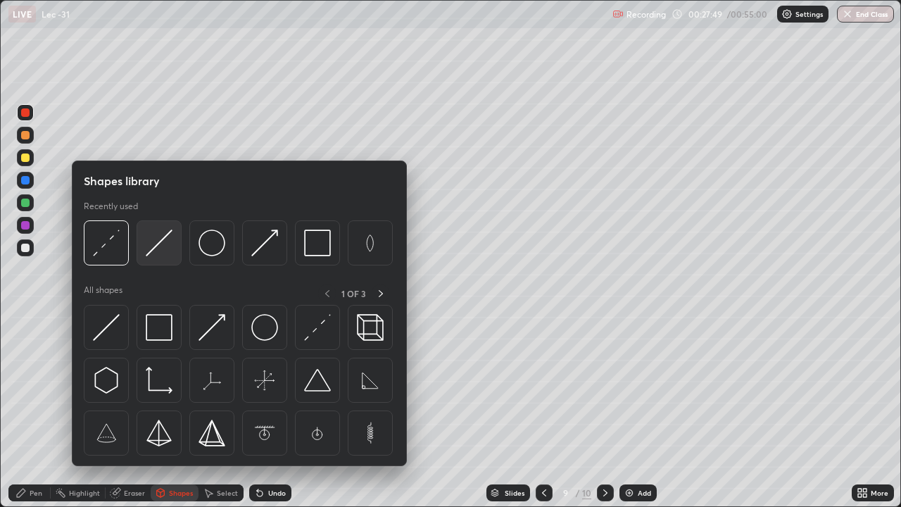
click at [154, 246] on img at bounding box center [159, 242] width 27 height 27
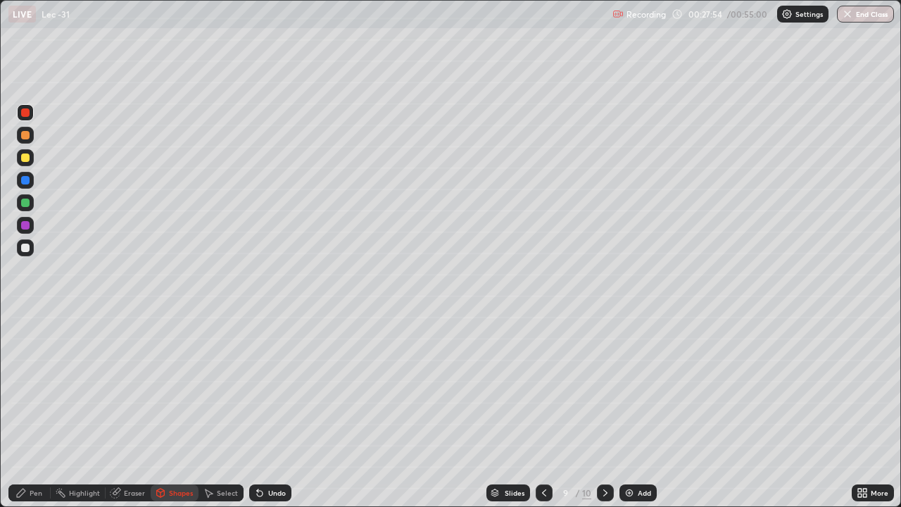
click at [43, 411] on div "Pen" at bounding box center [29, 492] width 42 height 17
click at [25, 248] on div at bounding box center [25, 248] width 8 height 8
click at [179, 411] on div "Shapes" at bounding box center [181, 492] width 24 height 7
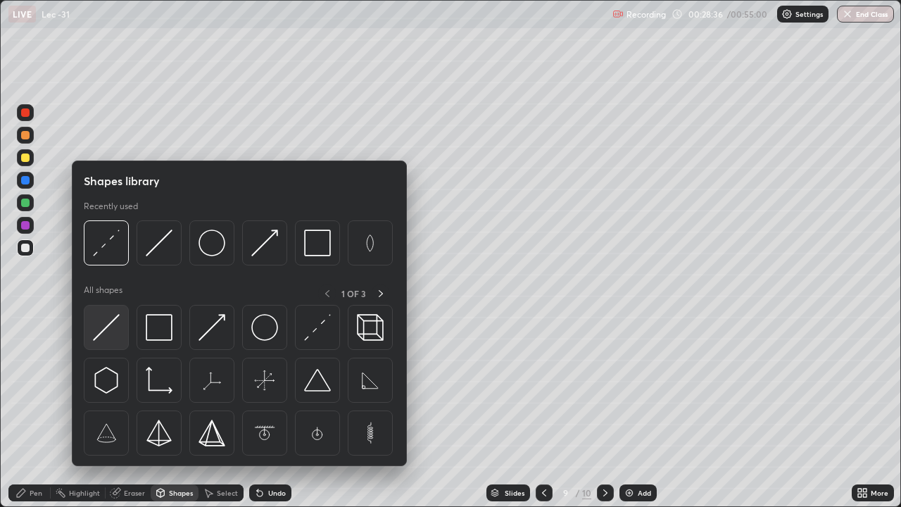
click at [103, 329] on img at bounding box center [106, 327] width 27 height 27
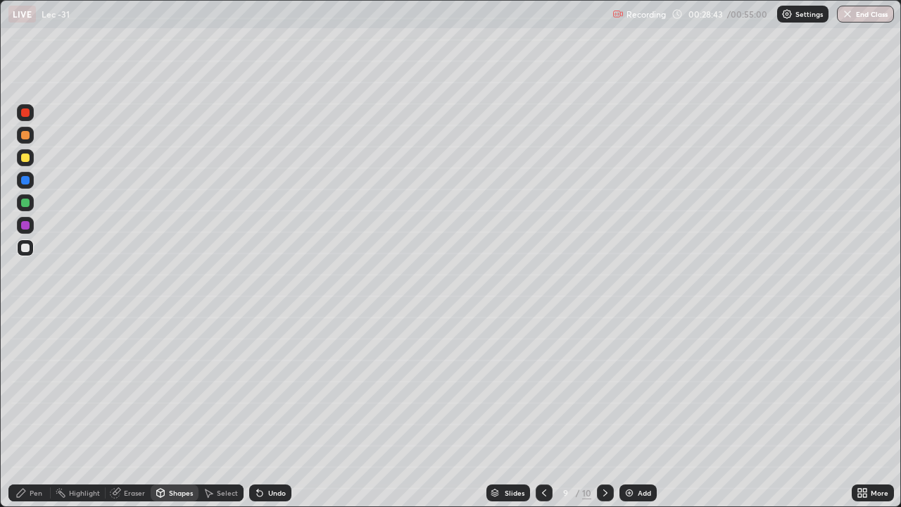
click at [274, 411] on div "Undo" at bounding box center [277, 492] width 18 height 7
click at [49, 411] on div "Pen" at bounding box center [29, 492] width 42 height 17
click at [25, 200] on div at bounding box center [25, 202] width 8 height 8
click at [170, 411] on div "Shapes" at bounding box center [181, 492] width 24 height 7
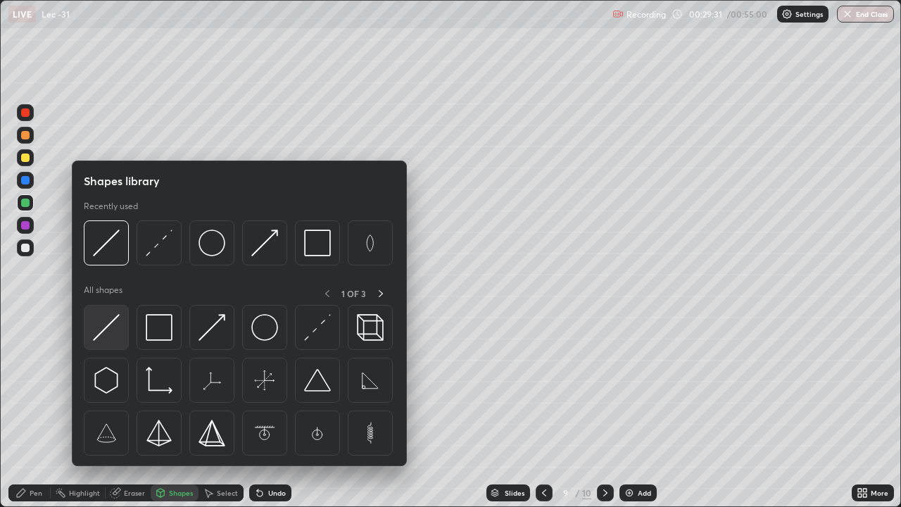
click at [99, 334] on img at bounding box center [106, 327] width 27 height 27
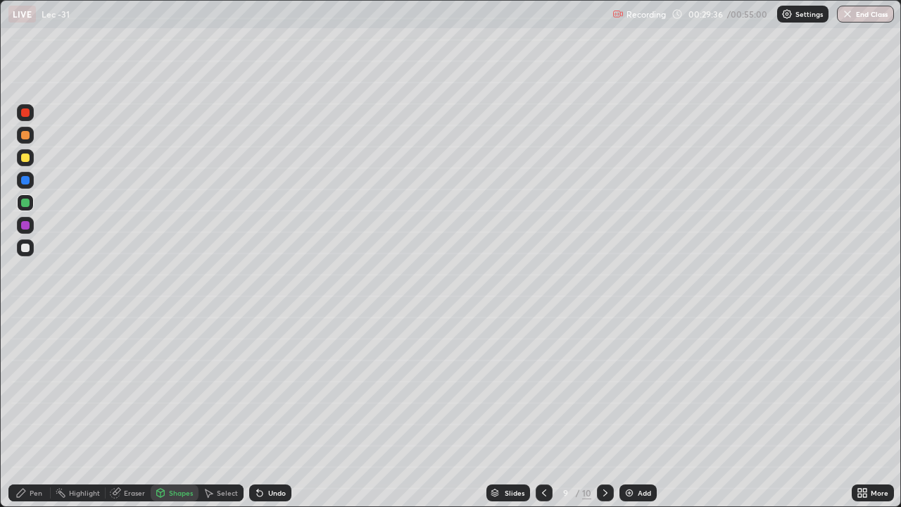
click at [45, 411] on div "Pen" at bounding box center [29, 492] width 42 height 17
click at [184, 411] on div "Shapes" at bounding box center [181, 492] width 24 height 7
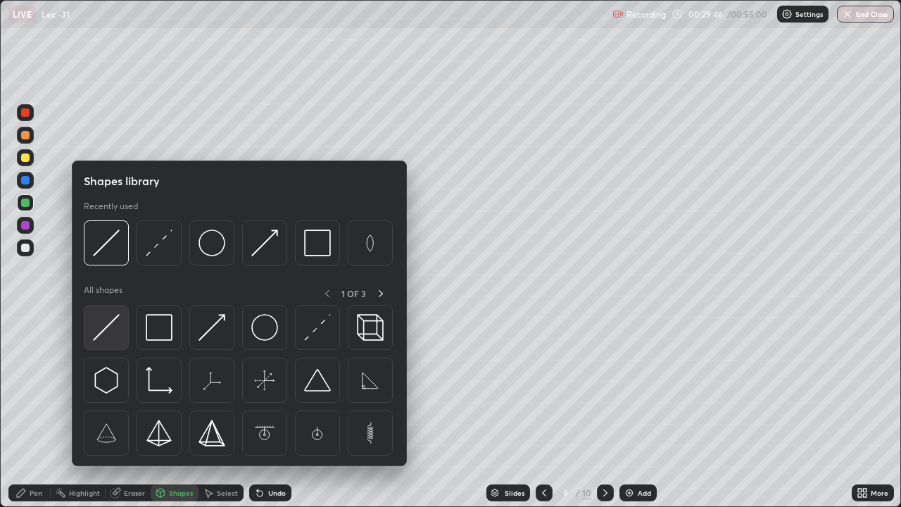
click at [111, 325] on img at bounding box center [106, 327] width 27 height 27
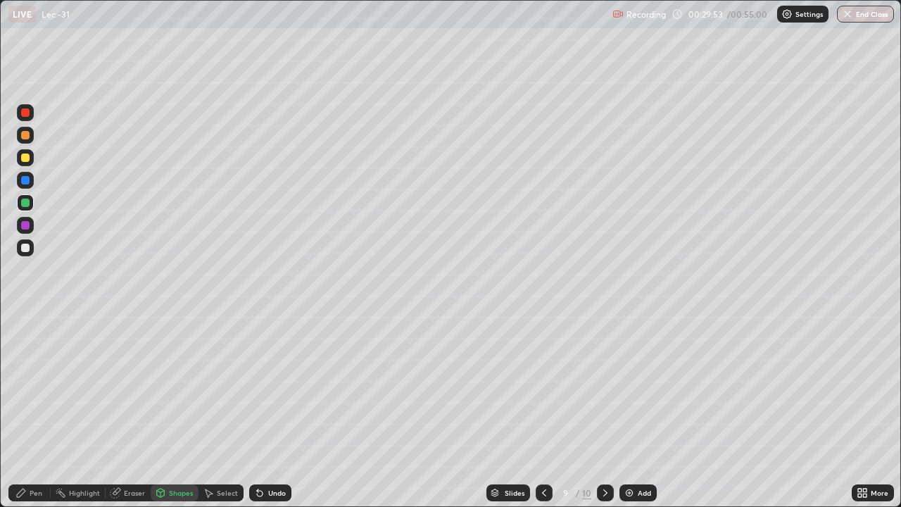
click at [44, 411] on div "Pen" at bounding box center [29, 492] width 42 height 17
click at [124, 411] on div "Eraser" at bounding box center [134, 492] width 21 height 7
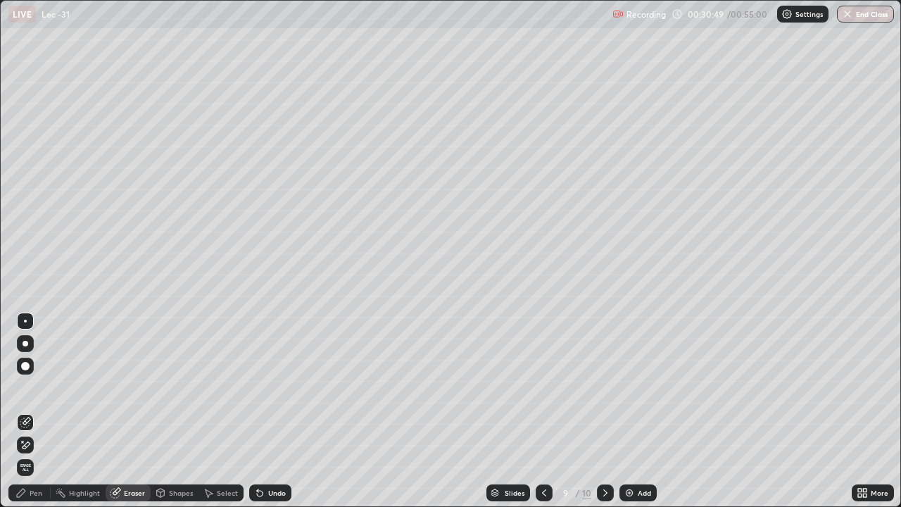
click at [172, 411] on div "Shapes" at bounding box center [181, 492] width 24 height 7
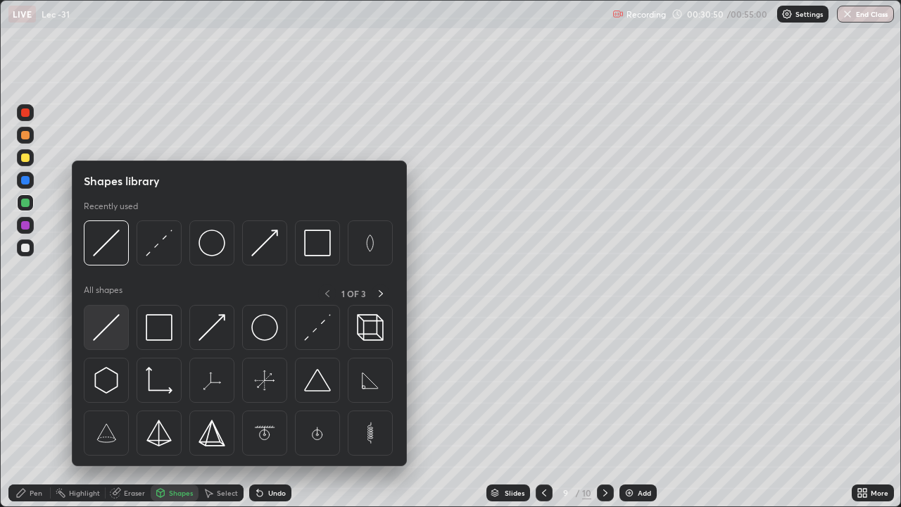
click at [113, 321] on img at bounding box center [106, 327] width 27 height 27
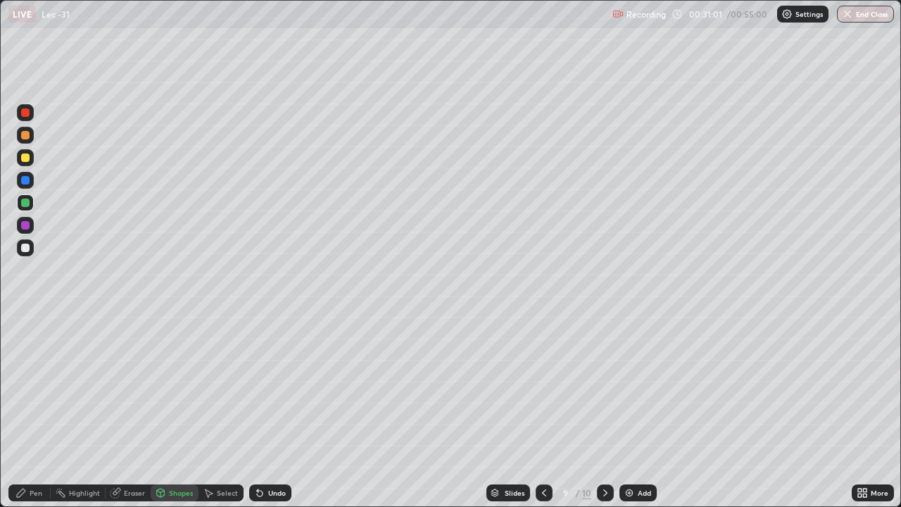
click at [44, 411] on div "Pen" at bounding box center [29, 492] width 42 height 17
click at [30, 160] on div at bounding box center [25, 157] width 17 height 17
click at [187, 411] on div "Shapes" at bounding box center [181, 492] width 24 height 7
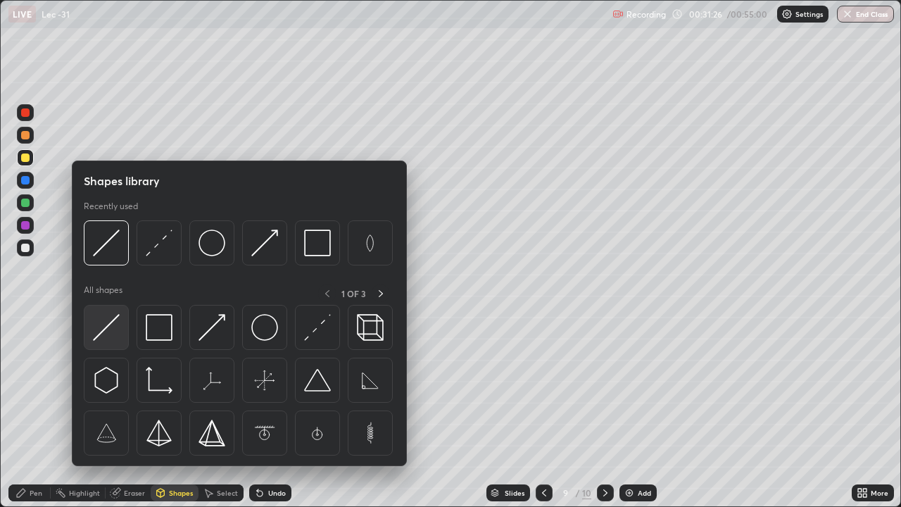
click at [110, 329] on img at bounding box center [106, 327] width 27 height 27
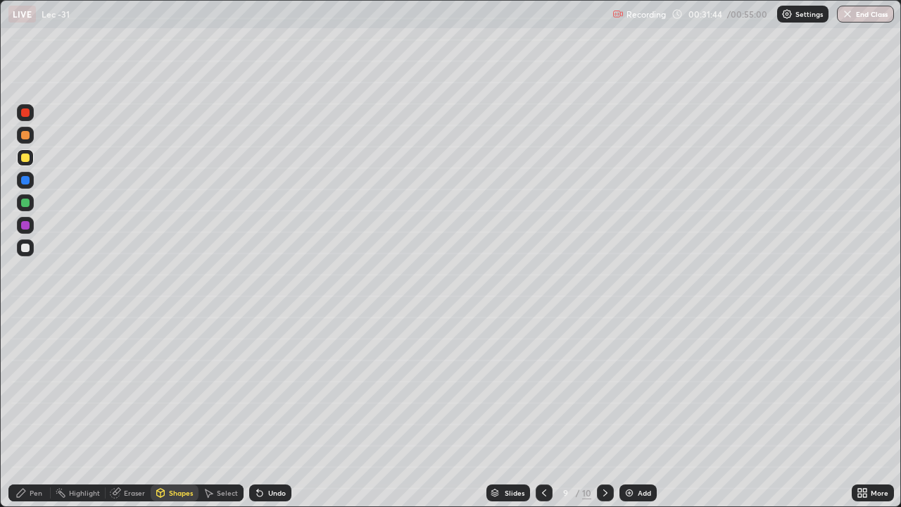
click at [42, 411] on div "Pen" at bounding box center [36, 492] width 13 height 7
click at [173, 411] on div "Shapes" at bounding box center [181, 492] width 24 height 7
click at [42, 411] on div "Pen" at bounding box center [29, 492] width 42 height 17
click at [638, 411] on div "Add" at bounding box center [644, 492] width 13 height 7
click at [27, 160] on div at bounding box center [25, 157] width 8 height 8
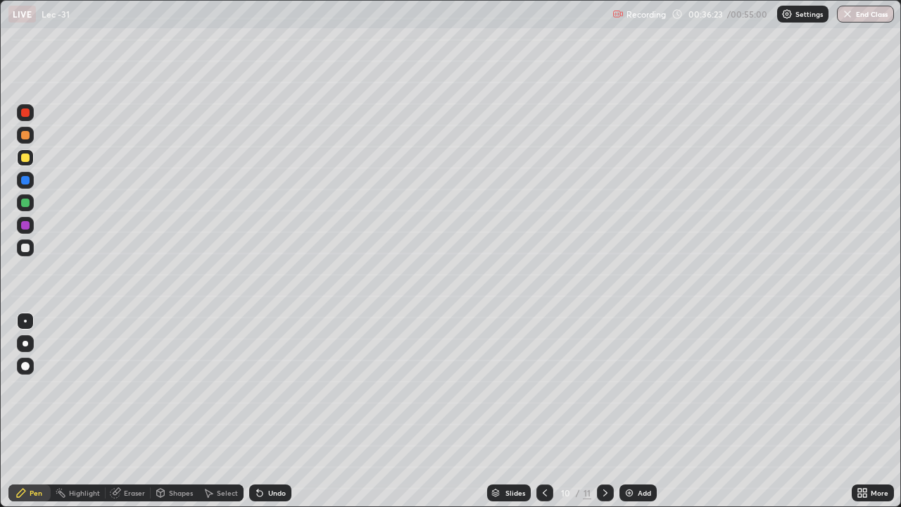
click at [29, 115] on div at bounding box center [25, 112] width 8 height 8
click at [186, 411] on div "Shapes" at bounding box center [181, 492] width 24 height 7
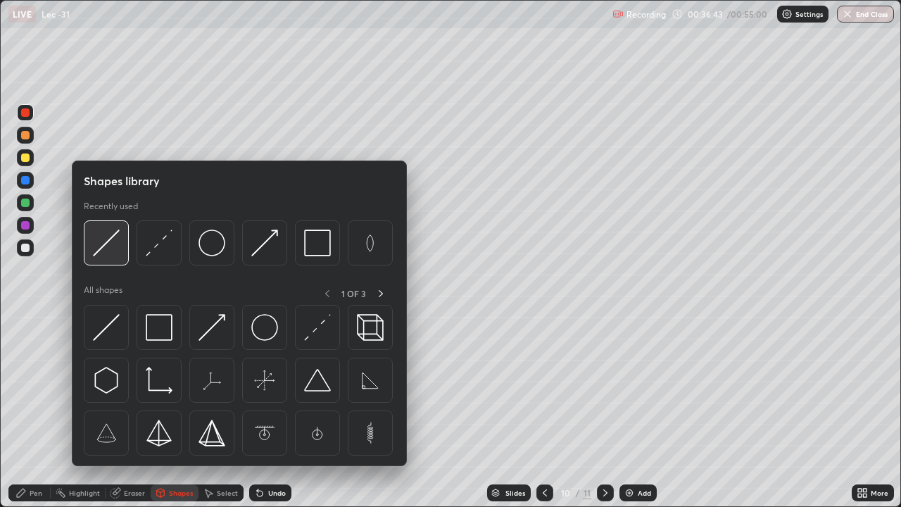
click at [110, 245] on img at bounding box center [106, 242] width 27 height 27
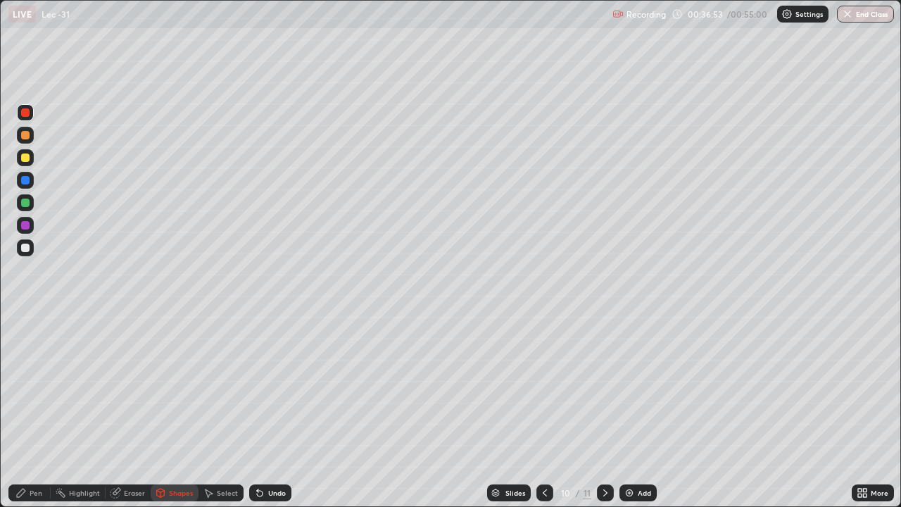
click at [170, 411] on div "Shapes" at bounding box center [181, 492] width 24 height 7
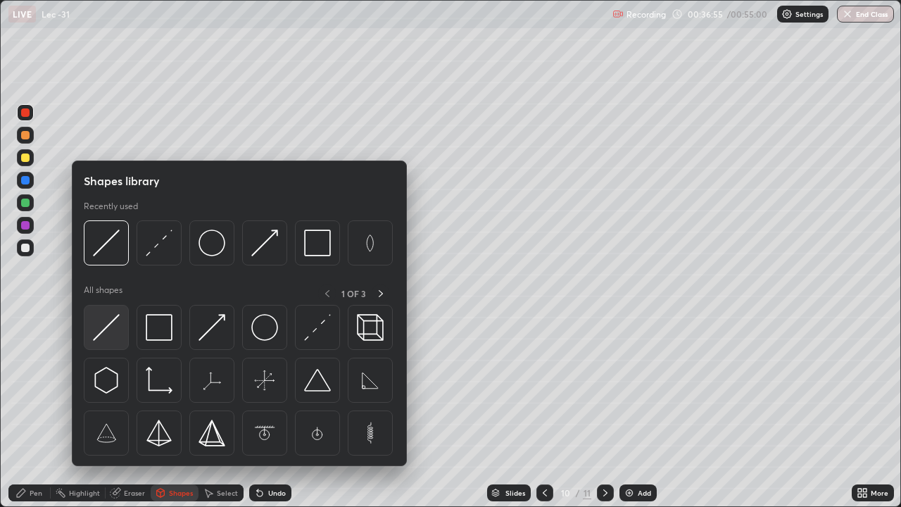
click at [106, 333] on img at bounding box center [106, 327] width 27 height 27
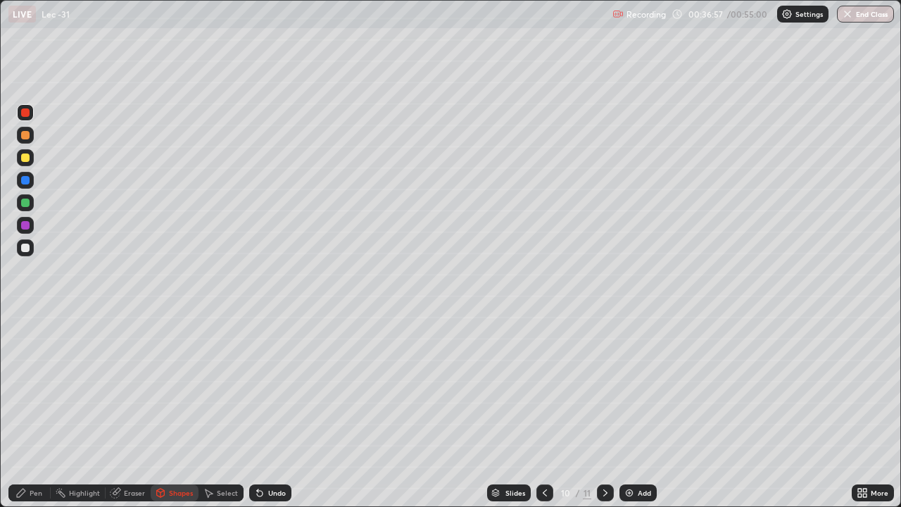
click at [28, 251] on div at bounding box center [25, 248] width 8 height 8
click at [38, 411] on div "Pen" at bounding box center [36, 492] width 13 height 7
click at [163, 411] on icon at bounding box center [161, 492] width 8 height 8
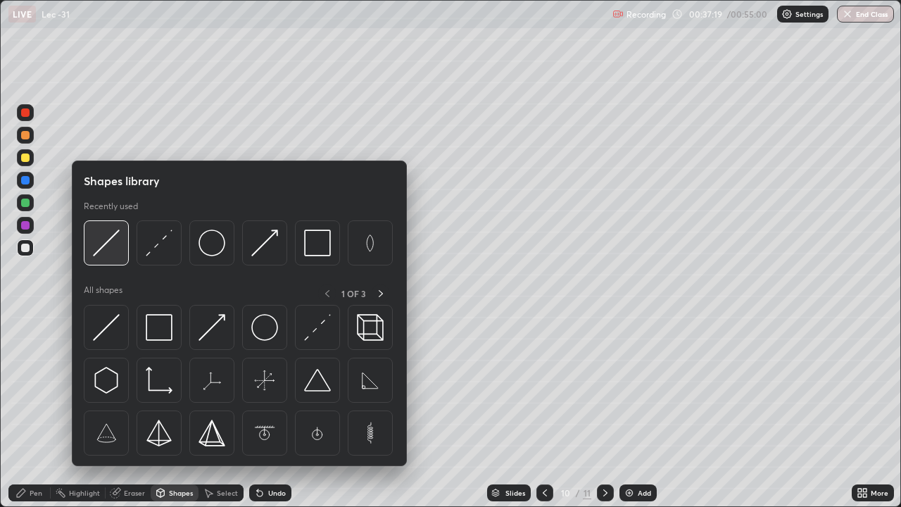
click at [106, 251] on img at bounding box center [106, 242] width 27 height 27
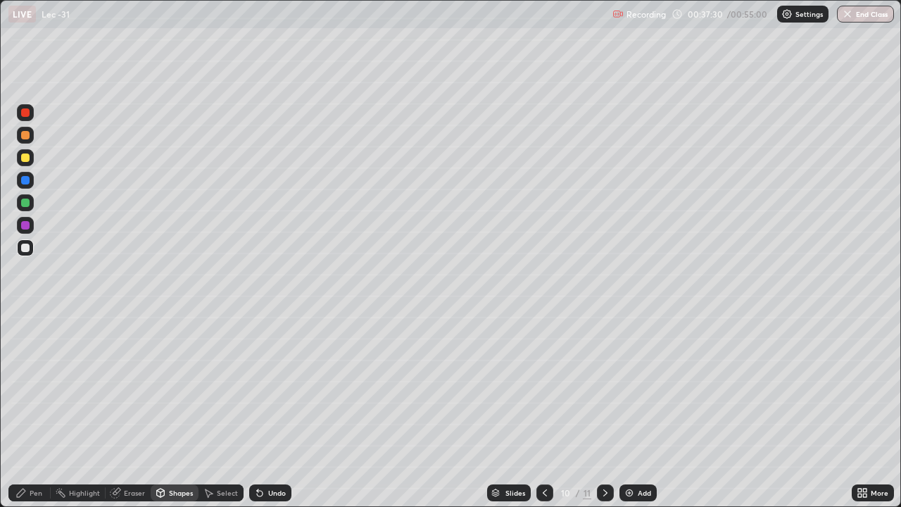
click at [169, 411] on div "Shapes" at bounding box center [181, 492] width 24 height 7
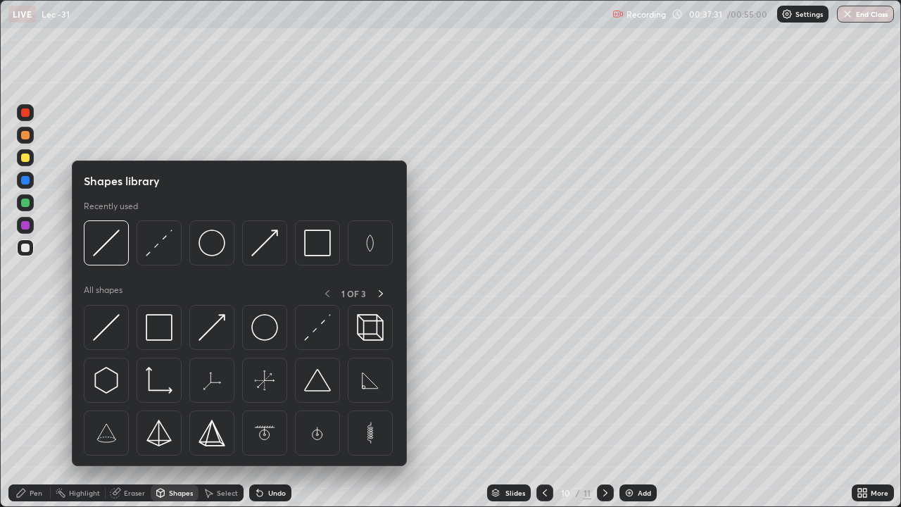
click at [25, 206] on div at bounding box center [25, 202] width 8 height 8
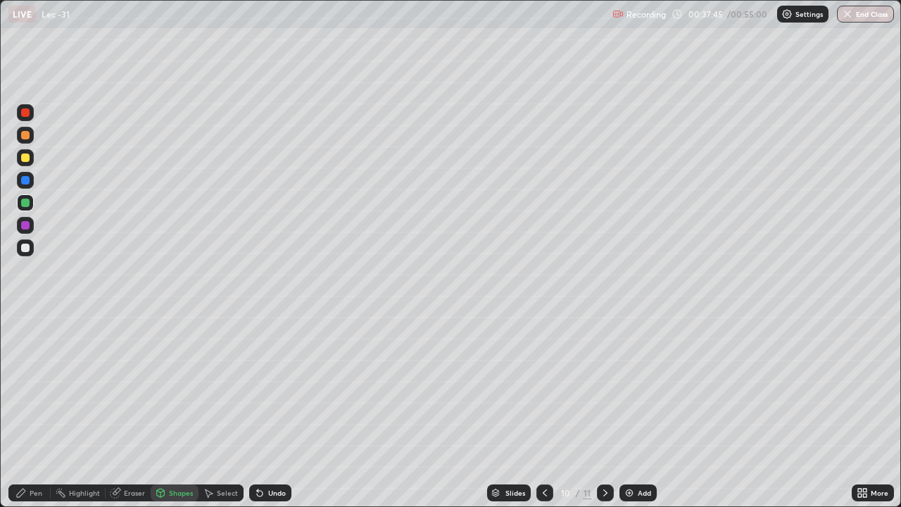
click at [43, 411] on div "Pen" at bounding box center [29, 492] width 42 height 17
click at [127, 411] on div "Eraser" at bounding box center [134, 492] width 21 height 7
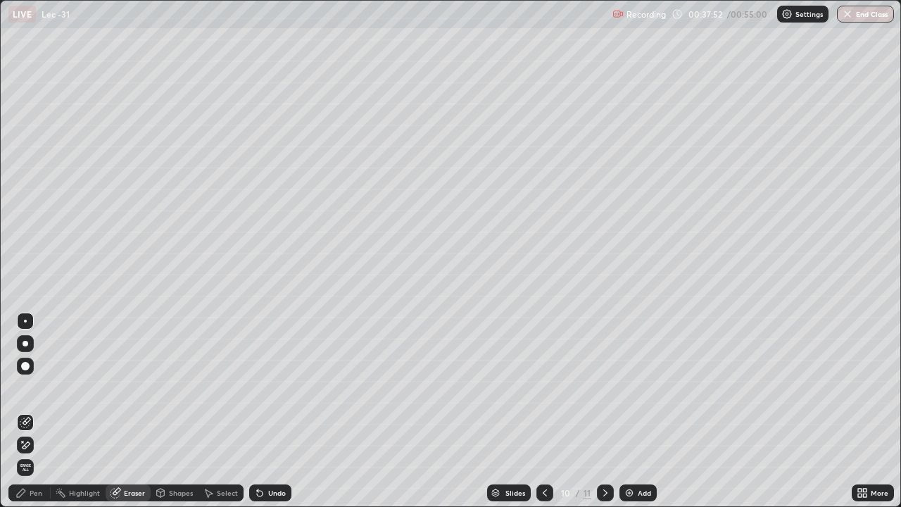
click at [45, 411] on div "Pen" at bounding box center [29, 492] width 42 height 17
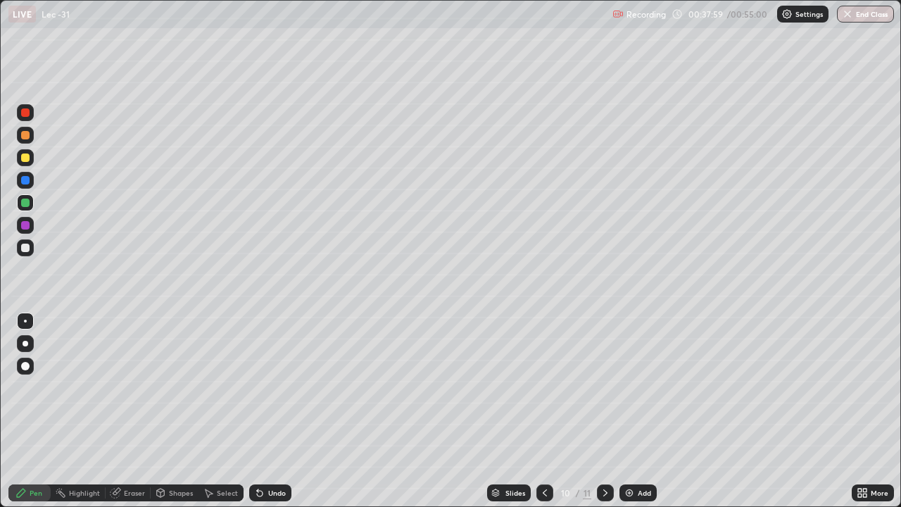
click at [171, 411] on div "Shapes" at bounding box center [175, 492] width 48 height 17
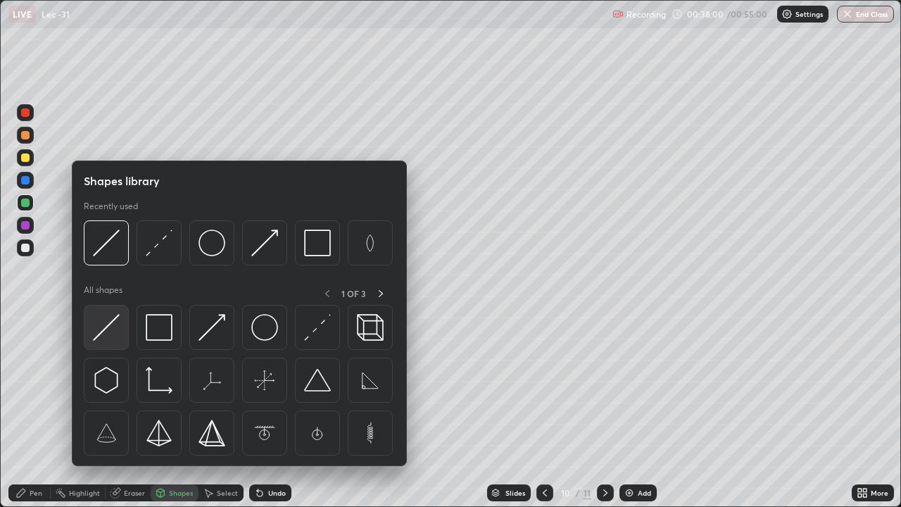
click at [106, 339] on img at bounding box center [106, 327] width 27 height 27
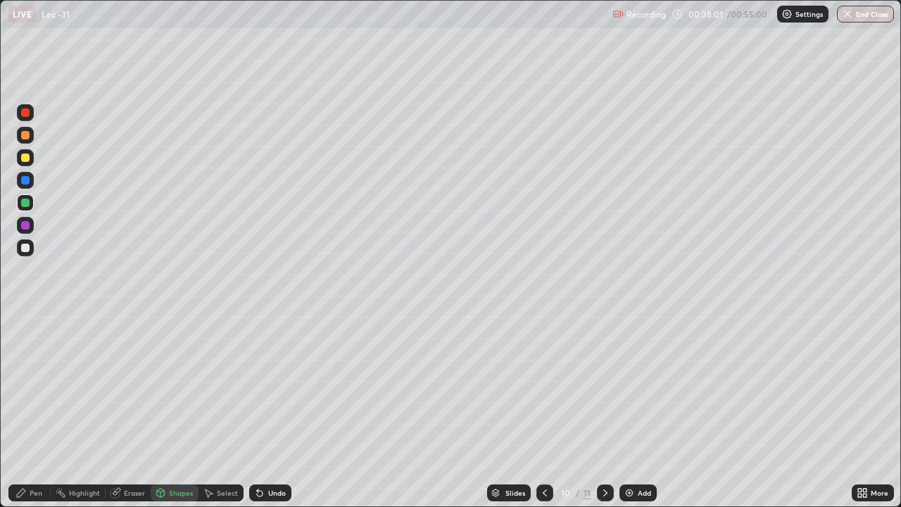
click at [186, 411] on div "Shapes" at bounding box center [181, 492] width 24 height 7
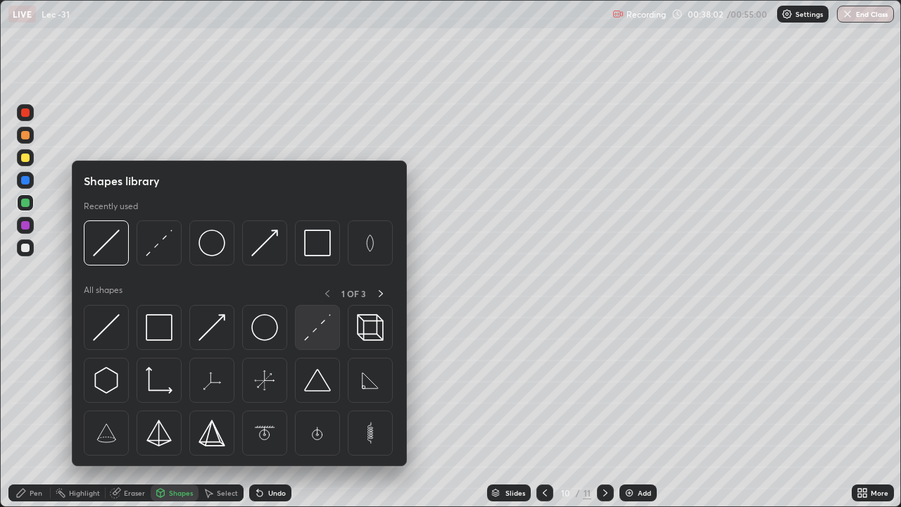
click at [313, 329] on img at bounding box center [317, 327] width 27 height 27
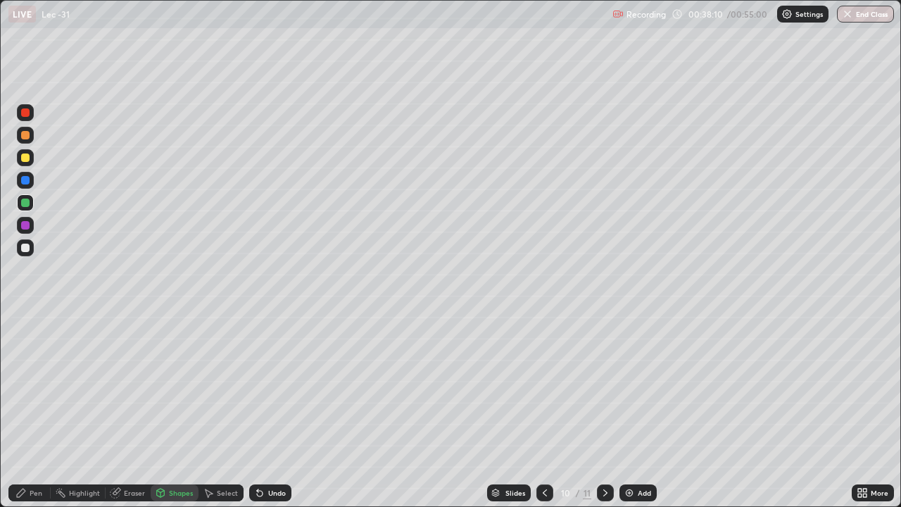
click at [24, 248] on div at bounding box center [25, 248] width 8 height 8
click at [270, 411] on div "Undo" at bounding box center [270, 492] width 42 height 17
click at [175, 411] on div "Shapes" at bounding box center [175, 492] width 48 height 17
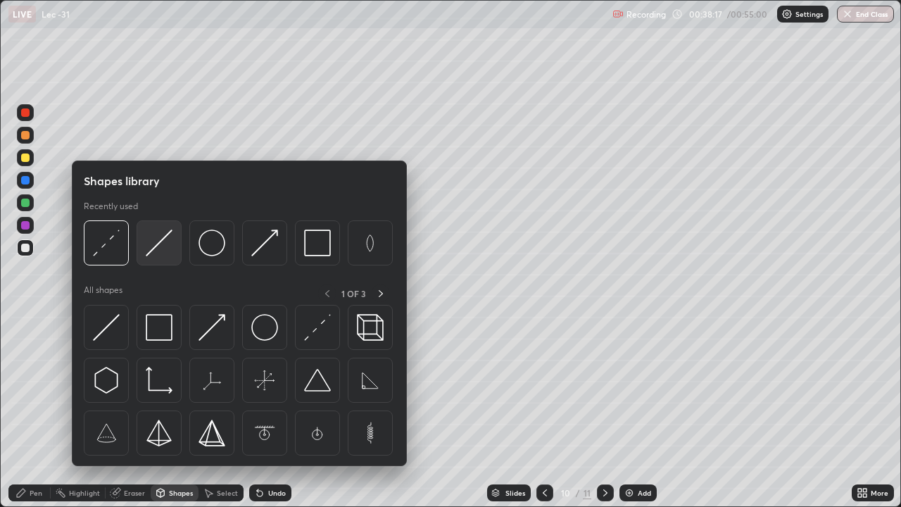
click at [162, 248] on img at bounding box center [159, 242] width 27 height 27
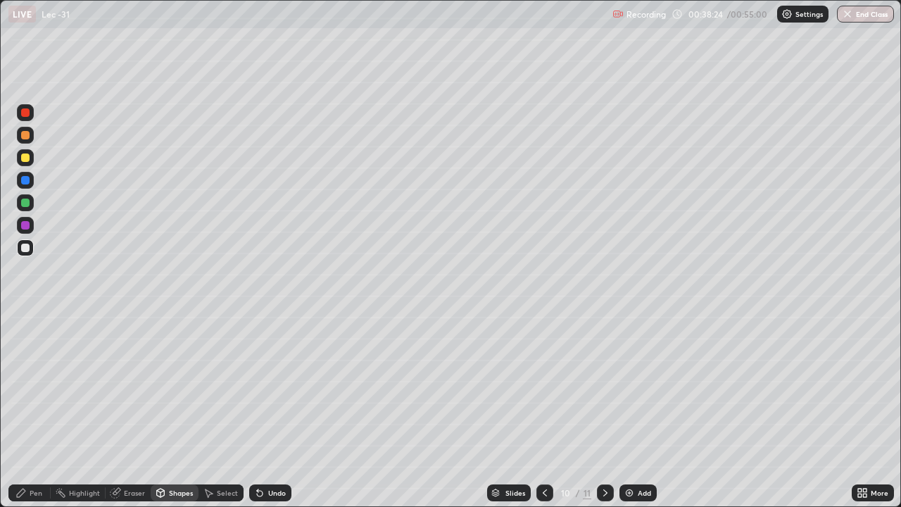
click at [44, 411] on div "Pen" at bounding box center [29, 492] width 42 height 17
click at [172, 411] on div "Shapes" at bounding box center [181, 492] width 24 height 7
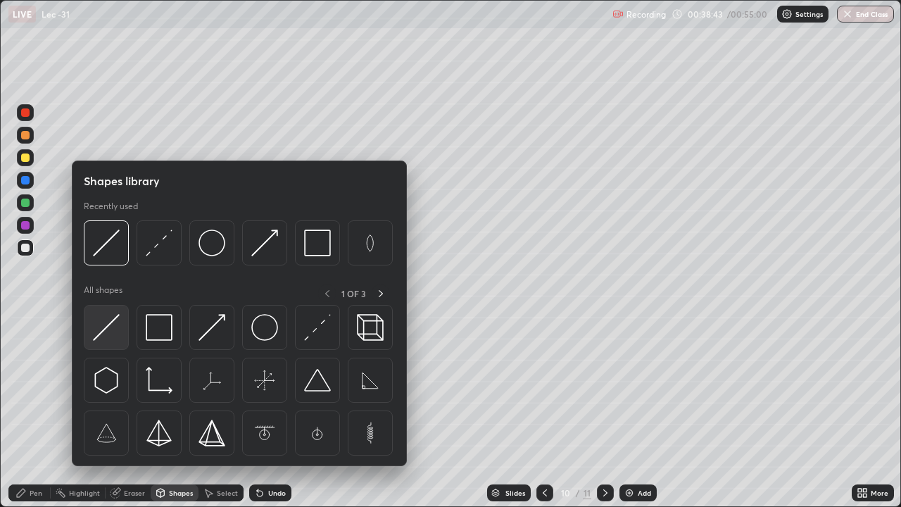
click at [117, 324] on img at bounding box center [106, 327] width 27 height 27
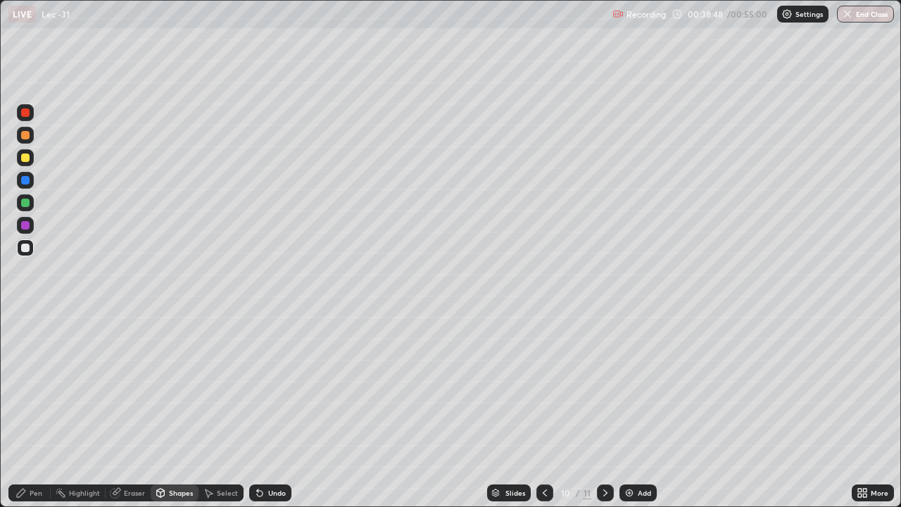
click at [31, 229] on div at bounding box center [25, 225] width 17 height 17
click at [189, 411] on div "Shapes" at bounding box center [181, 492] width 24 height 7
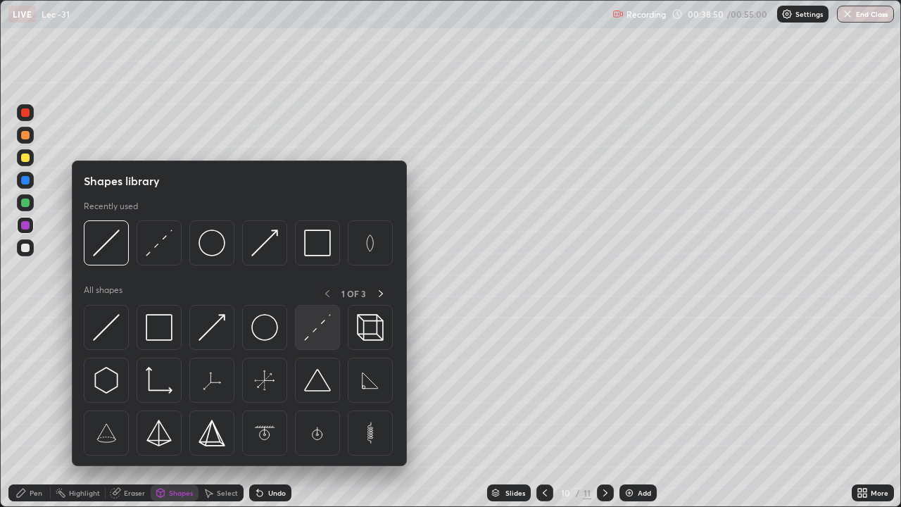
click at [315, 328] on img at bounding box center [317, 327] width 27 height 27
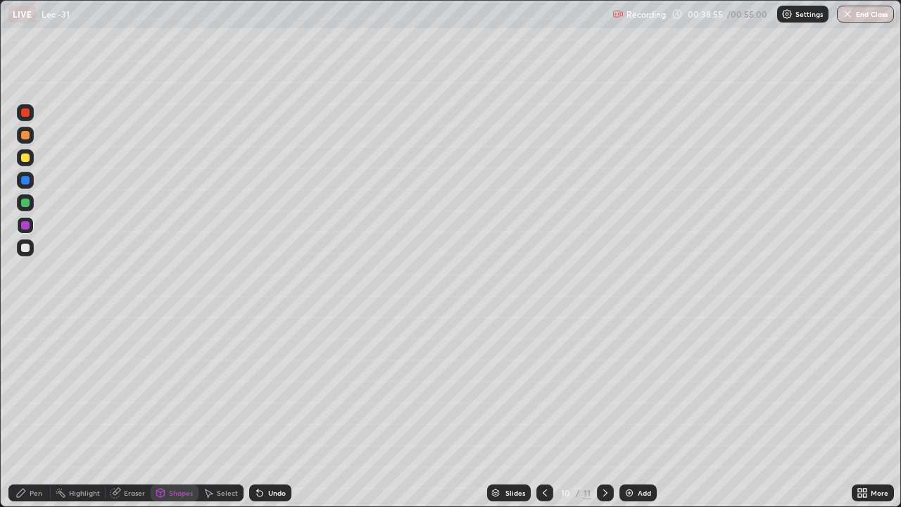
click at [182, 411] on div "Shapes" at bounding box center [181, 492] width 24 height 7
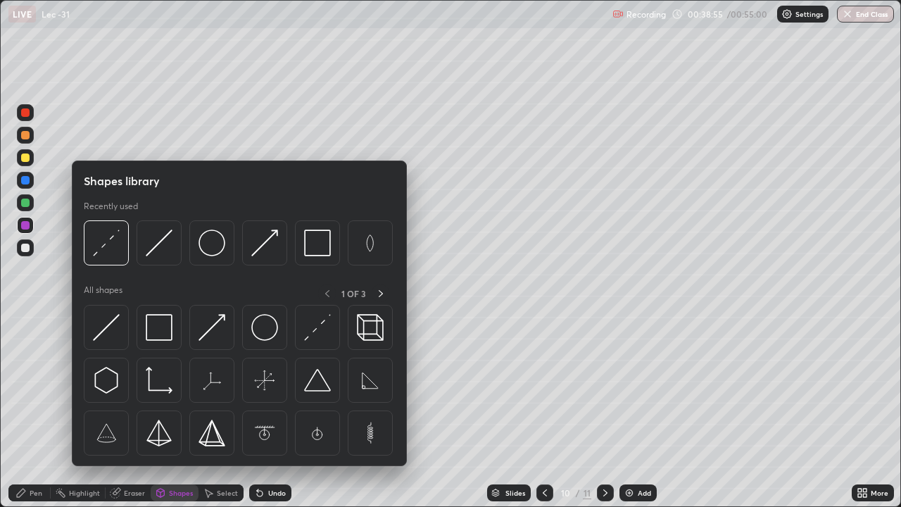
click at [43, 411] on div "Pen" at bounding box center [29, 492] width 42 height 17
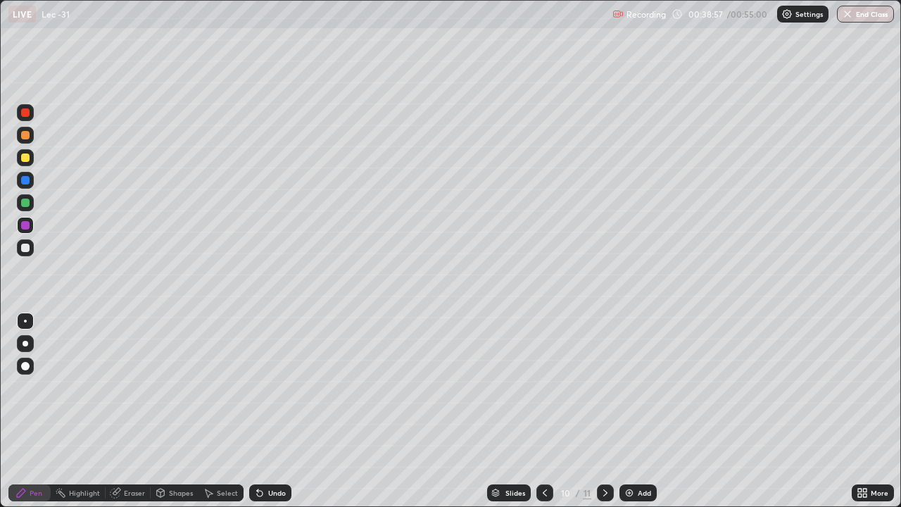
click at [27, 250] on div at bounding box center [25, 248] width 8 height 8
click at [277, 411] on div "Undo" at bounding box center [277, 492] width 18 height 7
click at [183, 411] on div "Shapes" at bounding box center [181, 492] width 24 height 7
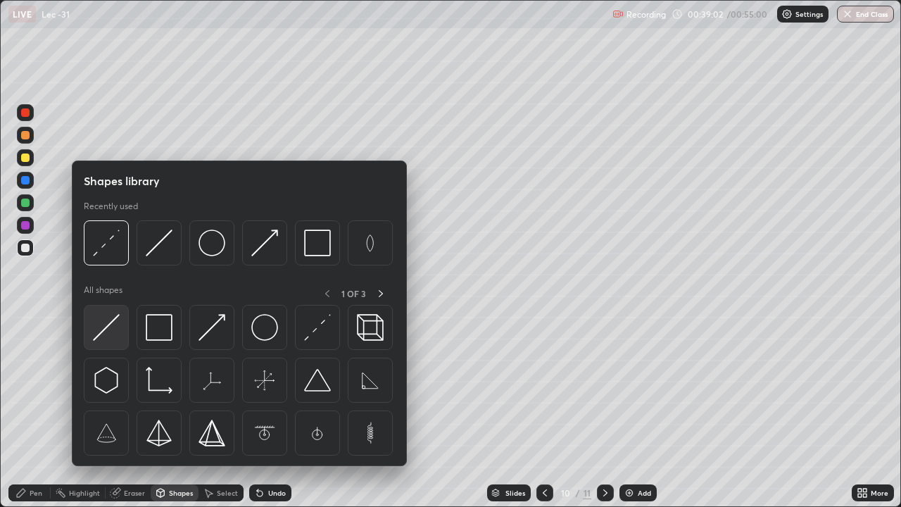
click at [113, 323] on img at bounding box center [106, 327] width 27 height 27
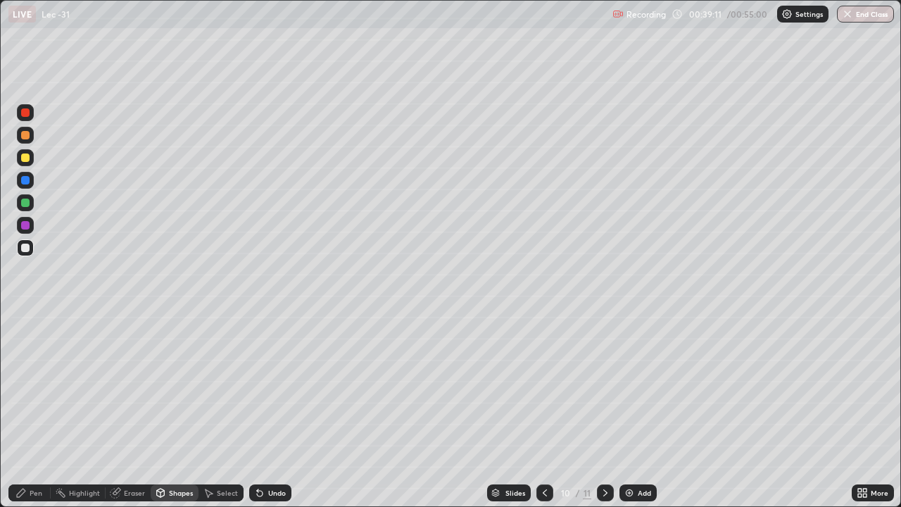
click at [25, 160] on div at bounding box center [25, 157] width 8 height 8
click at [45, 411] on div "Pen" at bounding box center [29, 492] width 42 height 17
click at [175, 411] on div "Shapes" at bounding box center [181, 492] width 24 height 7
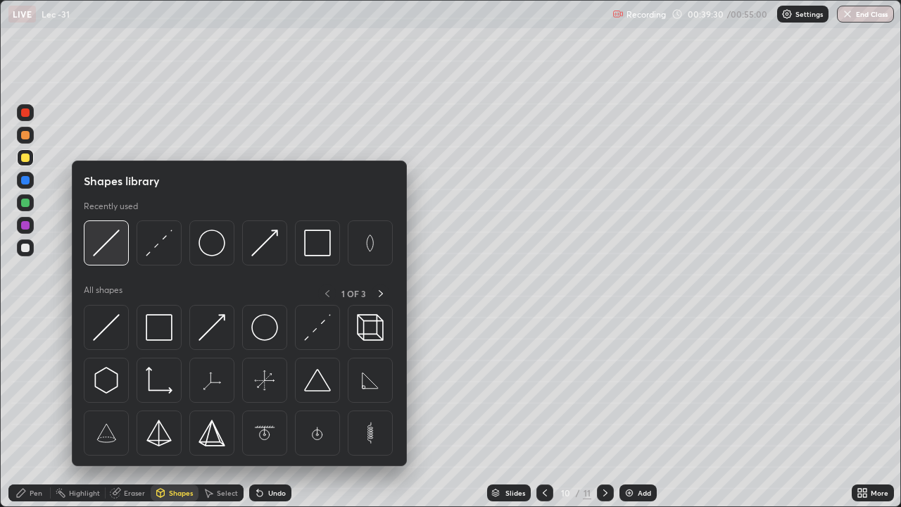
click at [103, 248] on img at bounding box center [106, 242] width 27 height 27
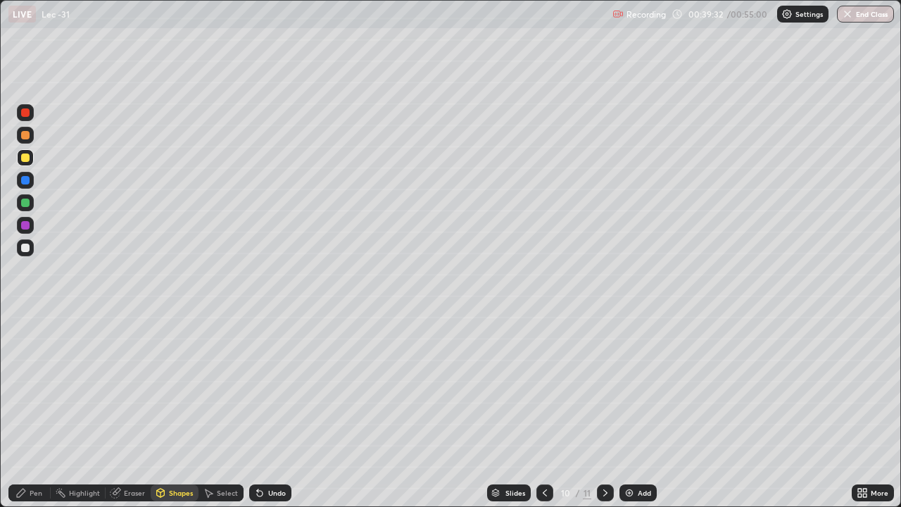
click at [270, 411] on div "Undo" at bounding box center [277, 492] width 18 height 7
click at [274, 411] on div "Undo" at bounding box center [277, 492] width 18 height 7
click at [42, 411] on div "Pen" at bounding box center [36, 492] width 13 height 7
click at [175, 411] on div "Shapes" at bounding box center [181, 492] width 24 height 7
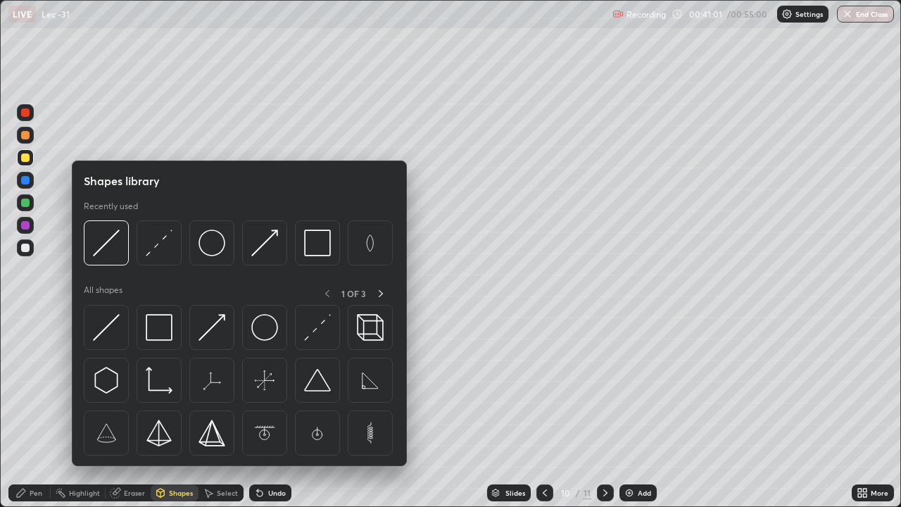
click at [142, 411] on div "Eraser" at bounding box center [134, 492] width 21 height 7
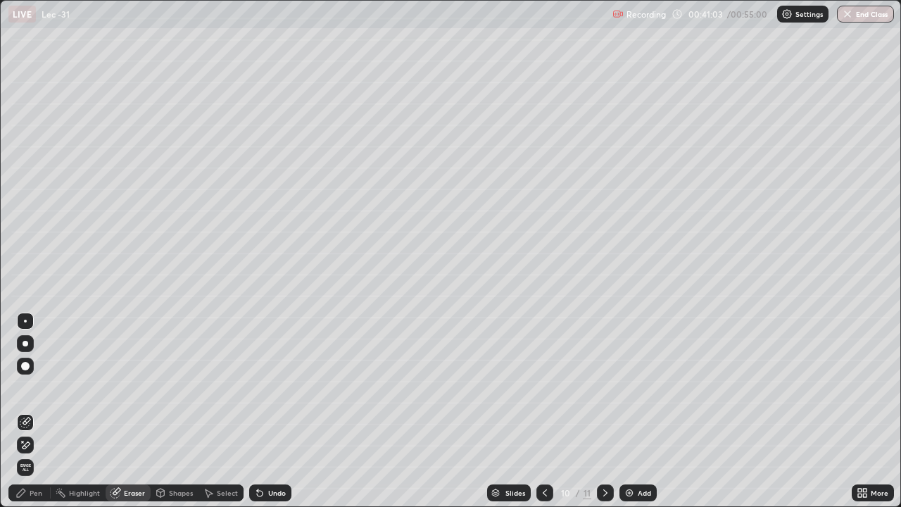
click at [43, 411] on div "Pen" at bounding box center [29, 492] width 42 height 17
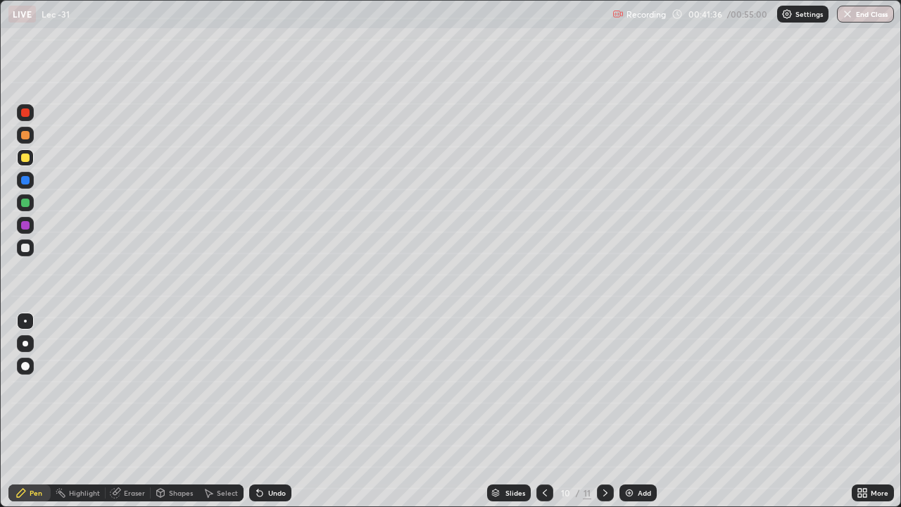
click at [134, 411] on div "Eraser" at bounding box center [134, 492] width 21 height 7
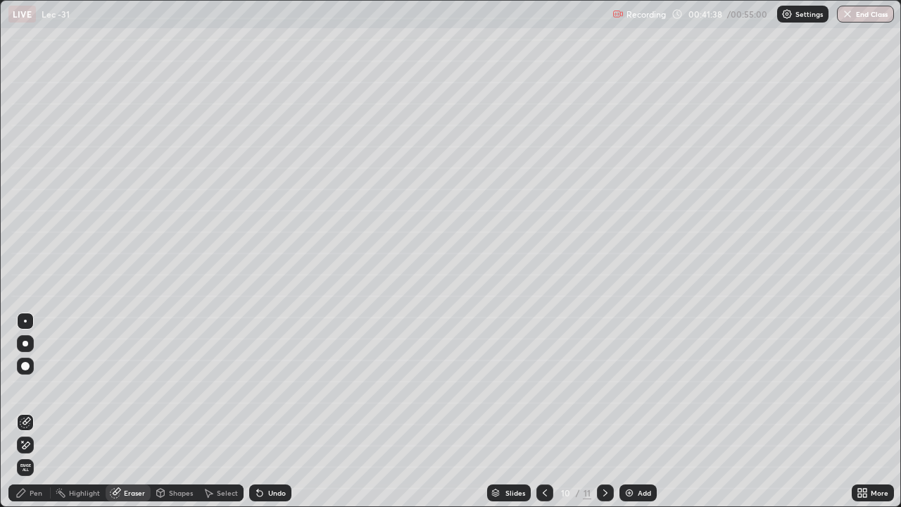
click at [56, 411] on circle at bounding box center [56, 491] width 1 height 1
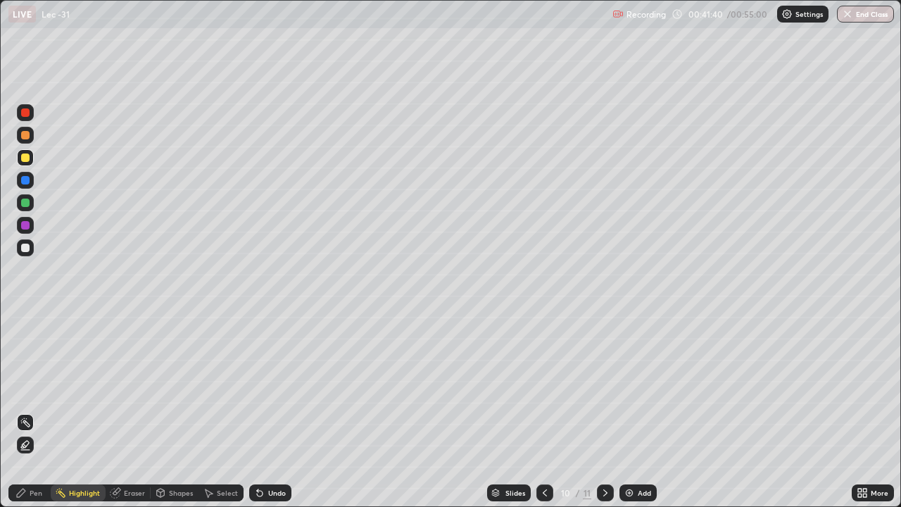
click at [45, 411] on div "Pen" at bounding box center [29, 492] width 42 height 17
click at [870, 17] on button "End Class" at bounding box center [865, 14] width 57 height 17
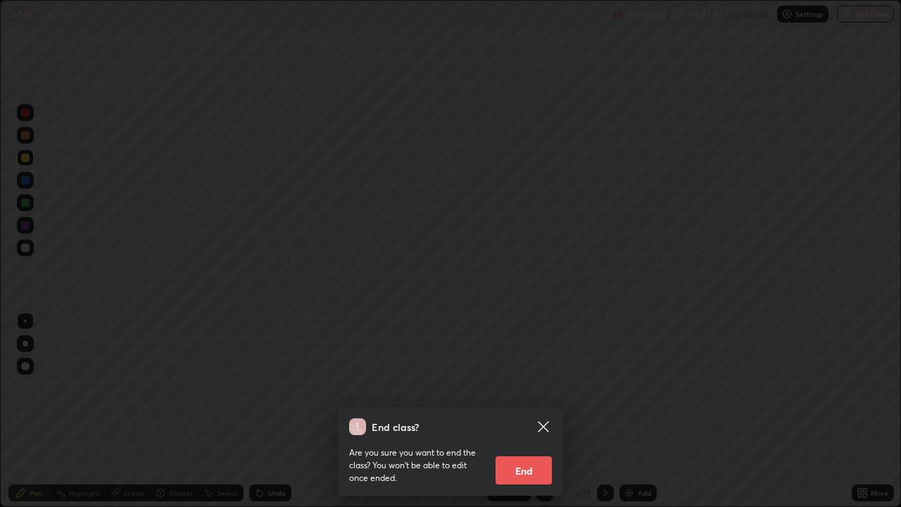
click at [531, 411] on button "End" at bounding box center [523, 470] width 56 height 28
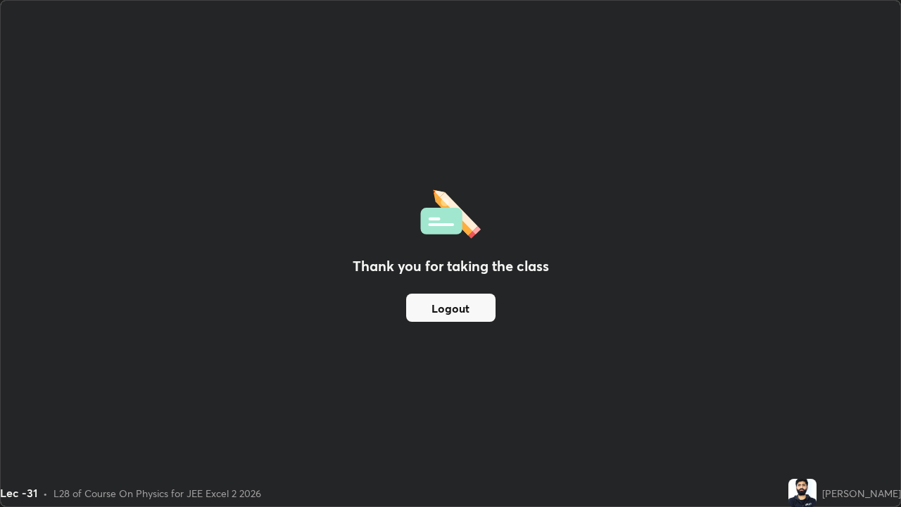
click at [441, 304] on button "Logout" at bounding box center [450, 307] width 89 height 28
click at [434, 310] on button "Logout" at bounding box center [450, 307] width 89 height 28
